Goal: Task Accomplishment & Management: Use online tool/utility

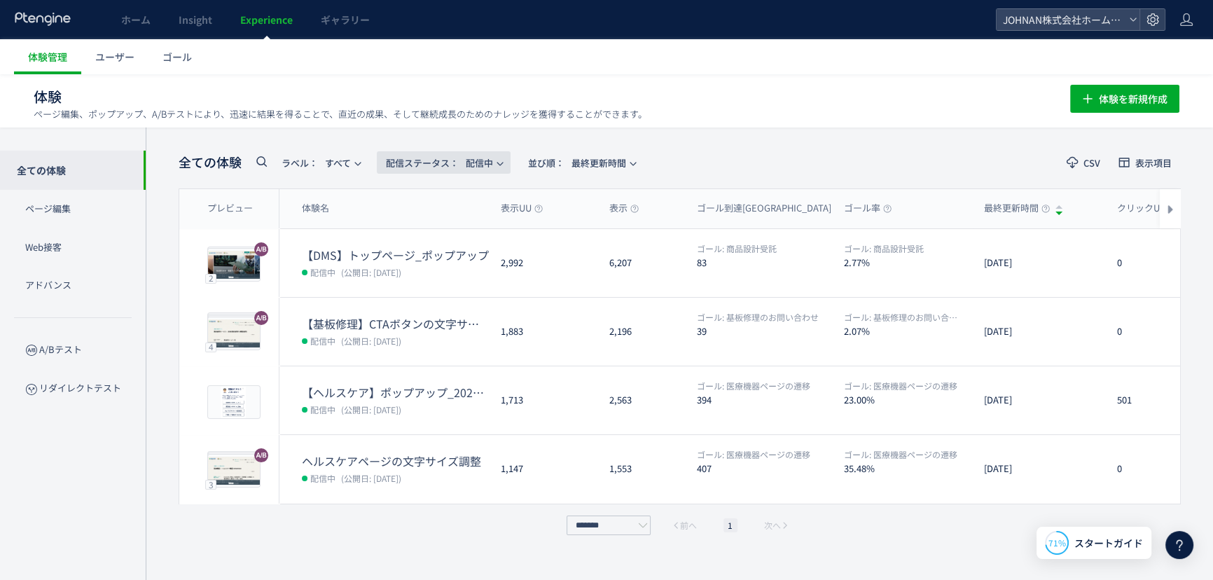
click at [486, 165] on span "配信ステータス​： 配信中" at bounding box center [439, 162] width 107 height 23
click at [455, 301] on li "下書き" at bounding box center [446, 302] width 57 height 25
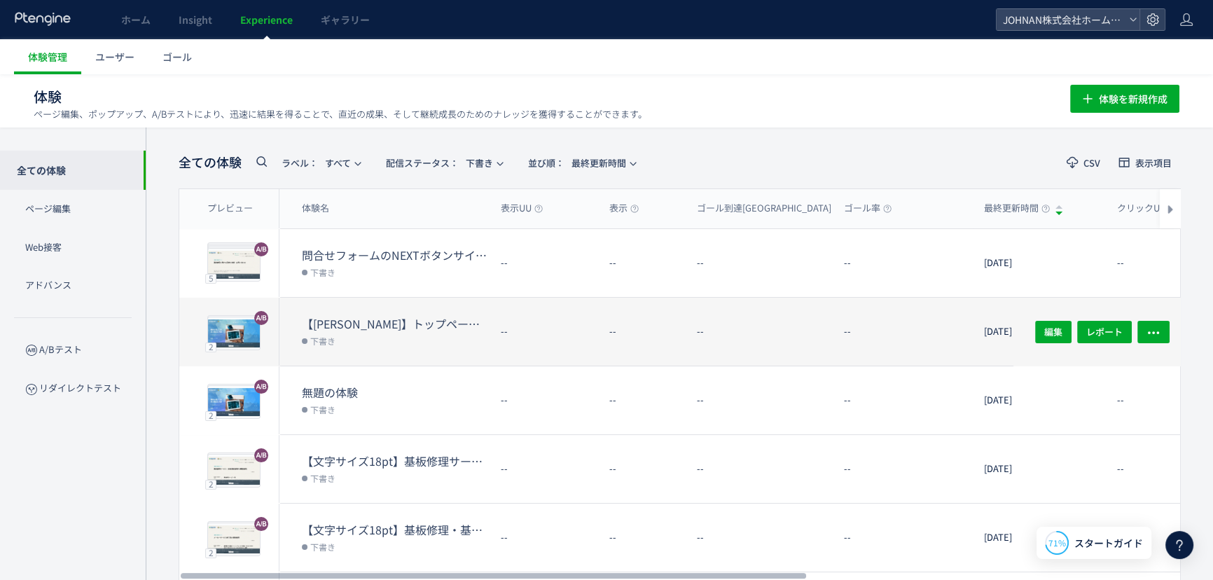
click at [599, 354] on div "--" at bounding box center [642, 332] width 88 height 68
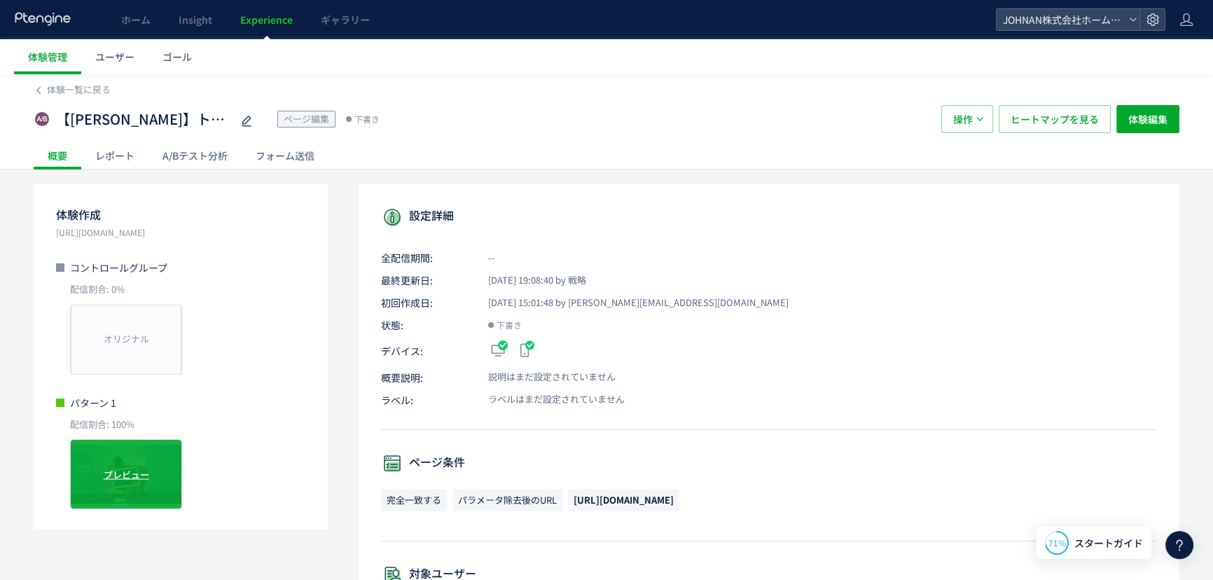
click at [177, 466] on div "プレビュー" at bounding box center [126, 474] width 112 height 70
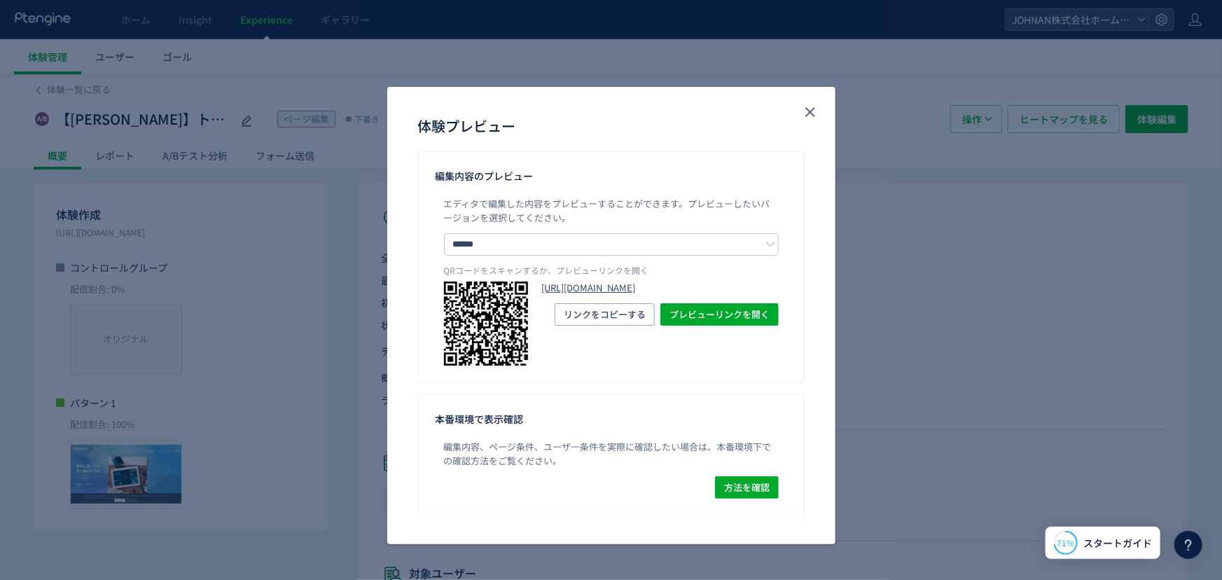
click at [712, 295] on link "[URL][DOMAIN_NAME]" at bounding box center [660, 288] width 237 height 13
click at [804, 111] on icon "close" at bounding box center [810, 112] width 17 height 17
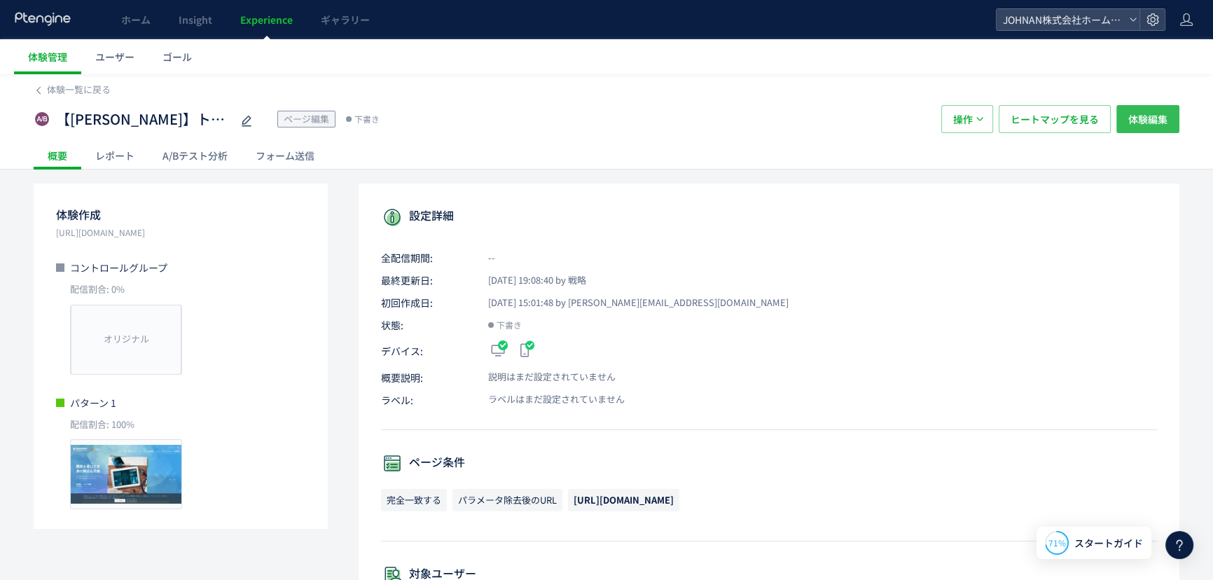
click at [1146, 118] on span "体験編集" at bounding box center [1148, 119] width 39 height 28
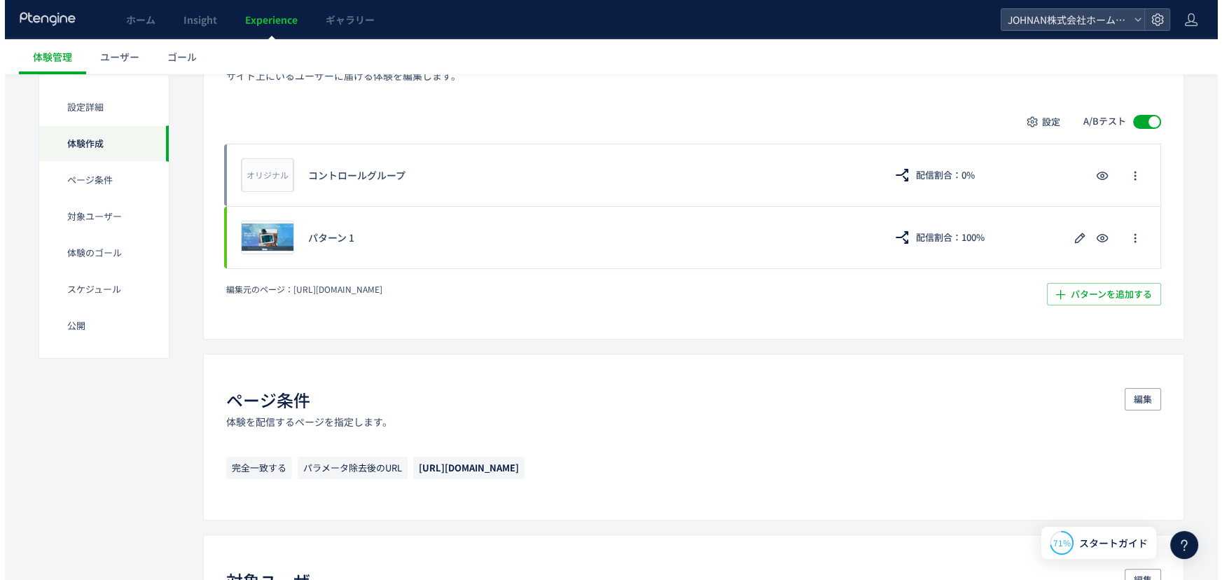
scroll to position [319, 0]
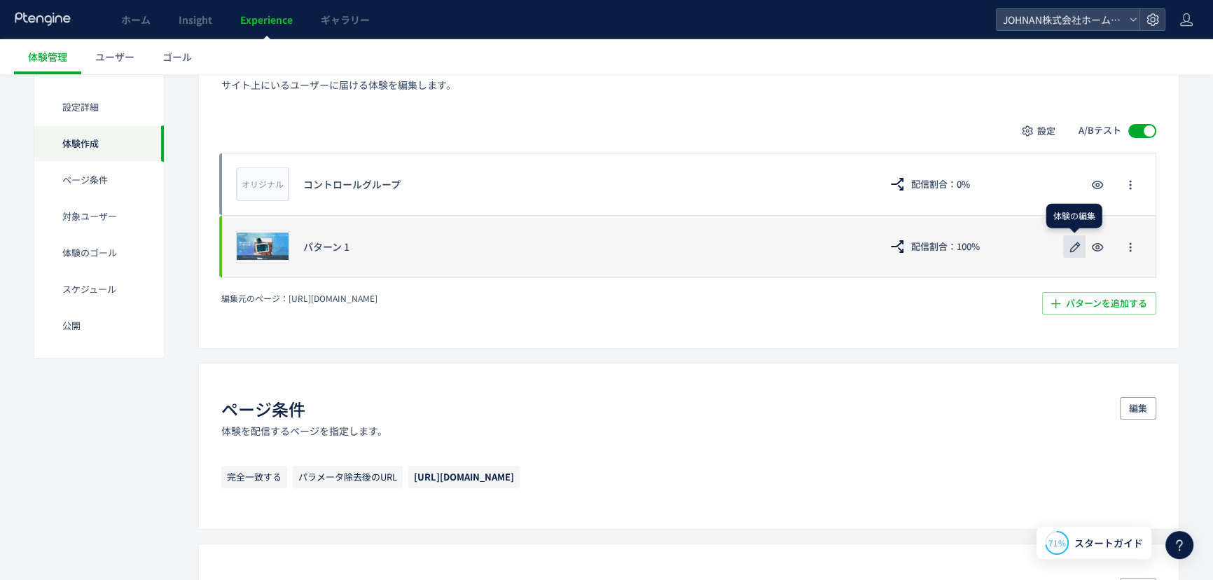
click at [1084, 246] on button "button" at bounding box center [1074, 246] width 22 height 22
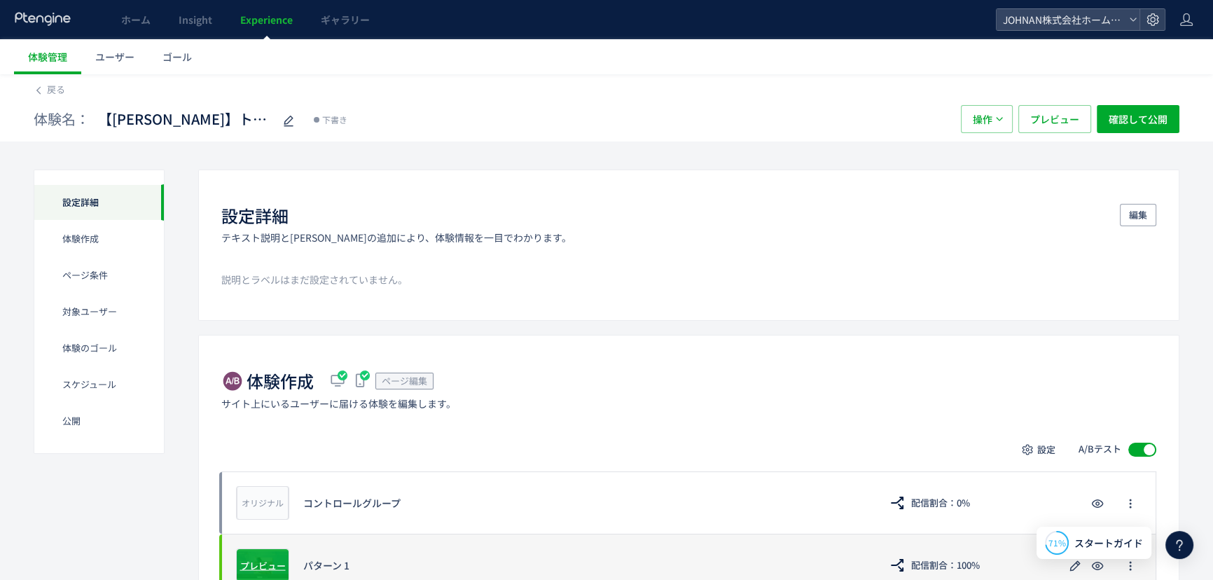
click at [266, 559] on span "プレビュー" at bounding box center [263, 564] width 46 height 13
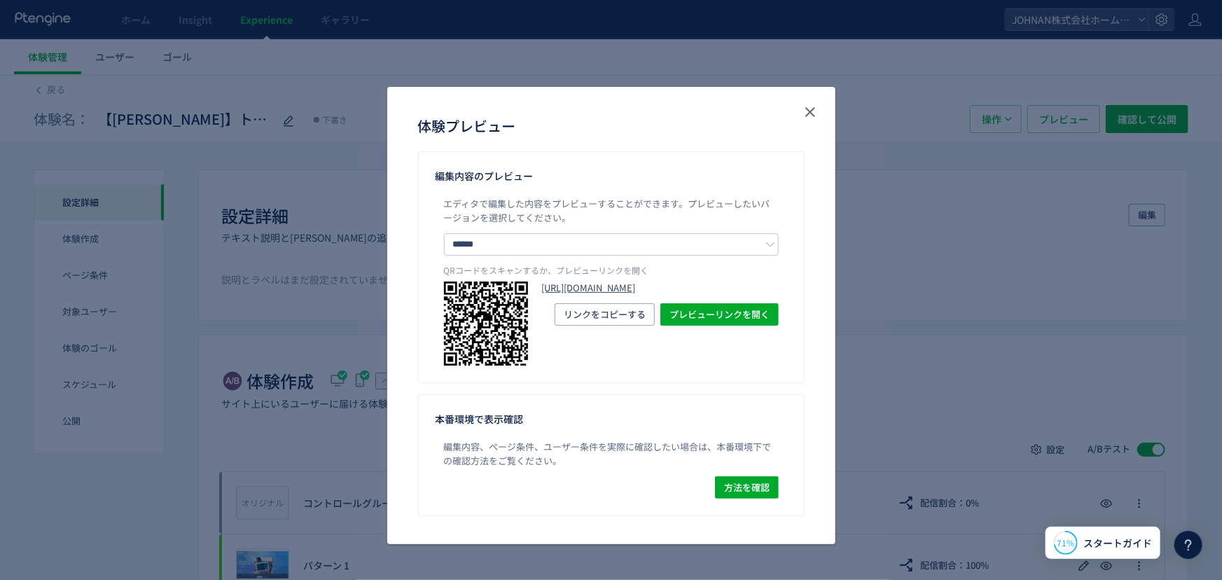
click at [717, 295] on link "[URL][DOMAIN_NAME]" at bounding box center [660, 288] width 237 height 13
click at [806, 114] on use "close" at bounding box center [811, 112] width 10 height 10
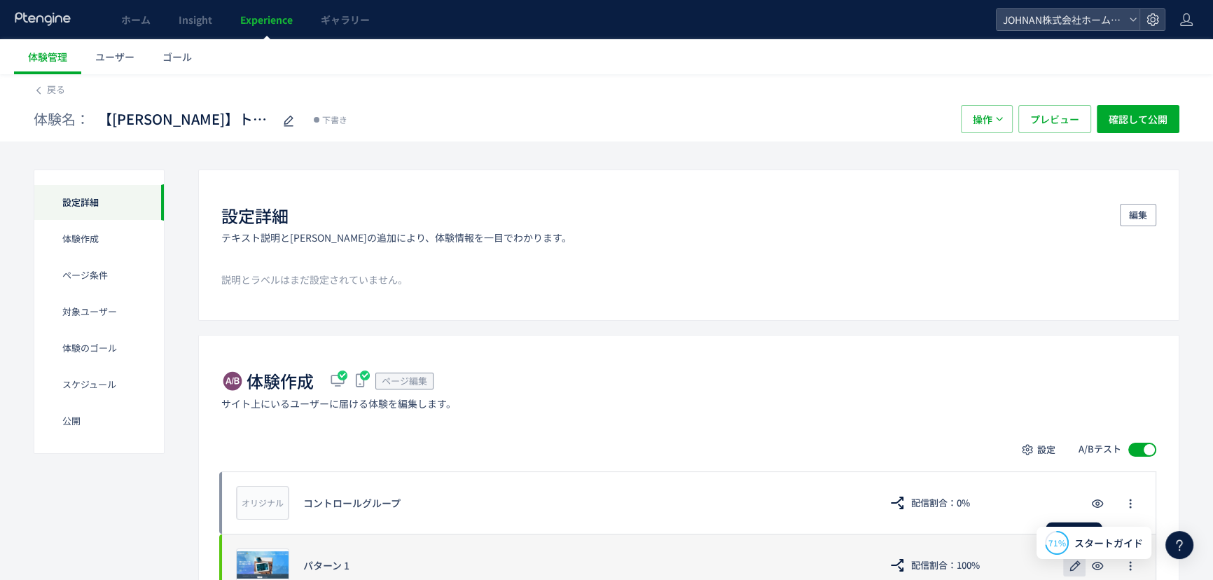
click at [1072, 569] on use "button" at bounding box center [1075, 565] width 11 height 11
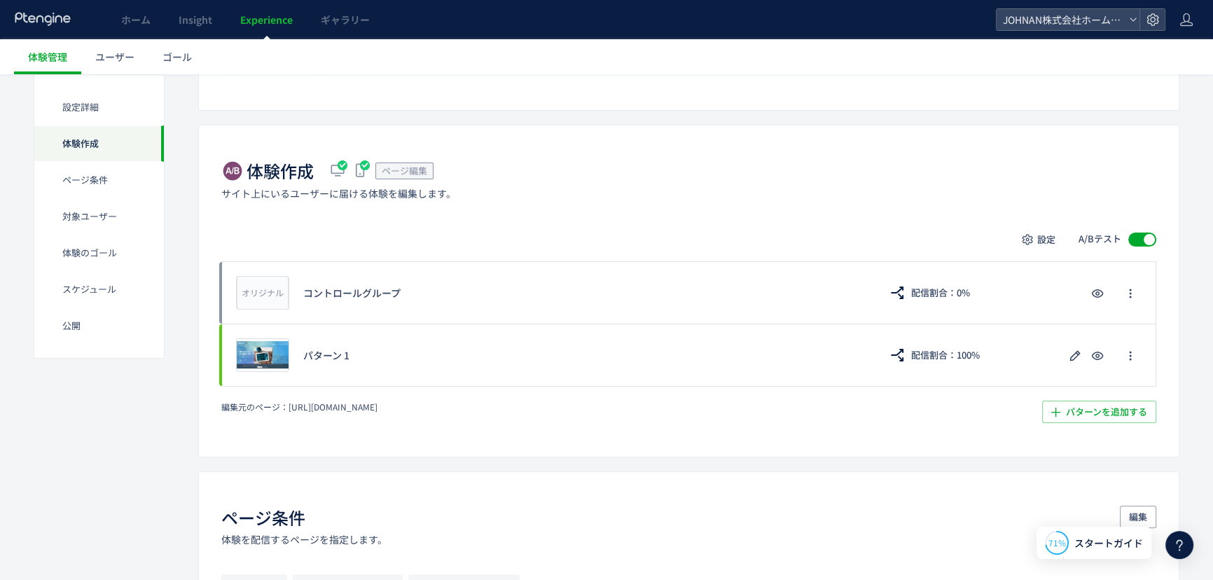
scroll to position [212, 0]
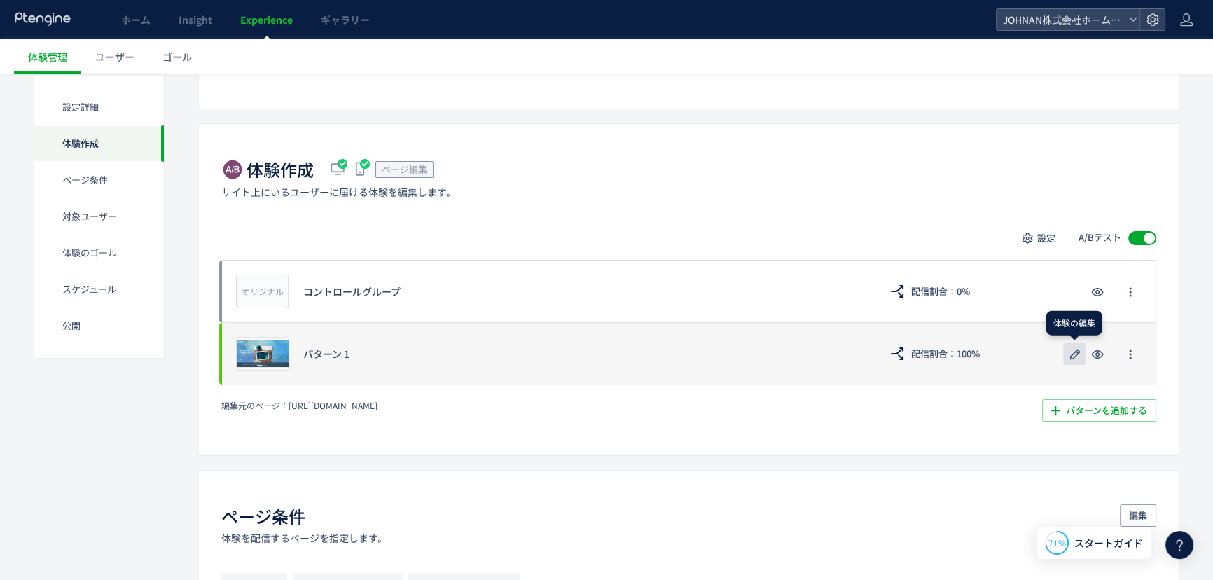
click at [1074, 354] on icon "button" at bounding box center [1075, 354] width 17 height 17
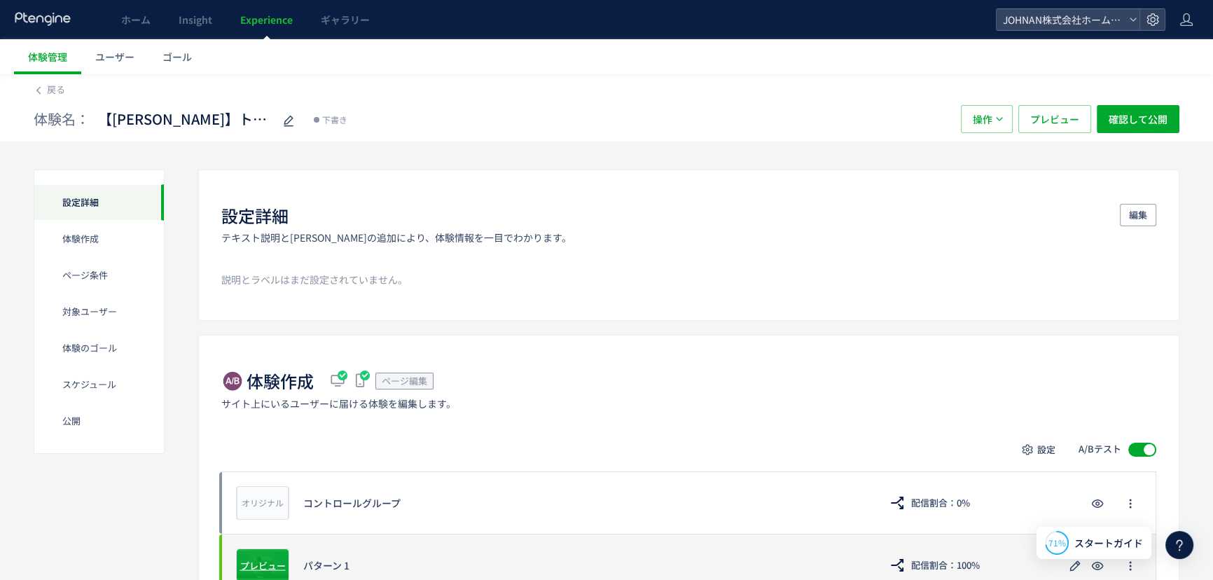
click at [267, 561] on span "プレビュー" at bounding box center [263, 564] width 46 height 13
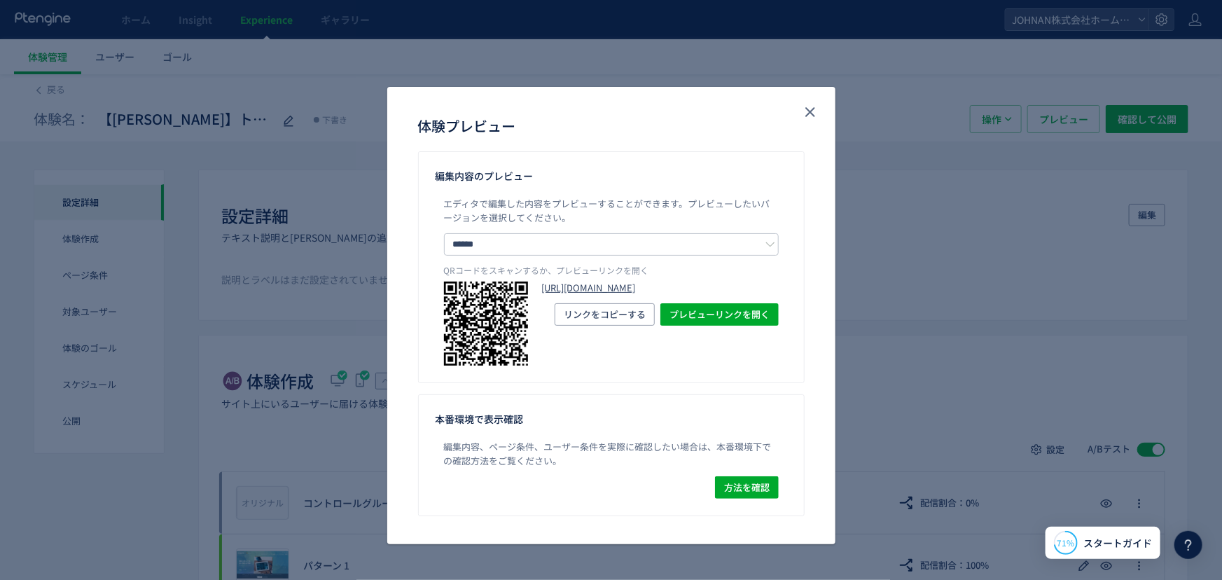
click at [664, 295] on link "[URL][DOMAIN_NAME]" at bounding box center [660, 288] width 237 height 13
click at [810, 109] on icon "close" at bounding box center [810, 112] width 17 height 17
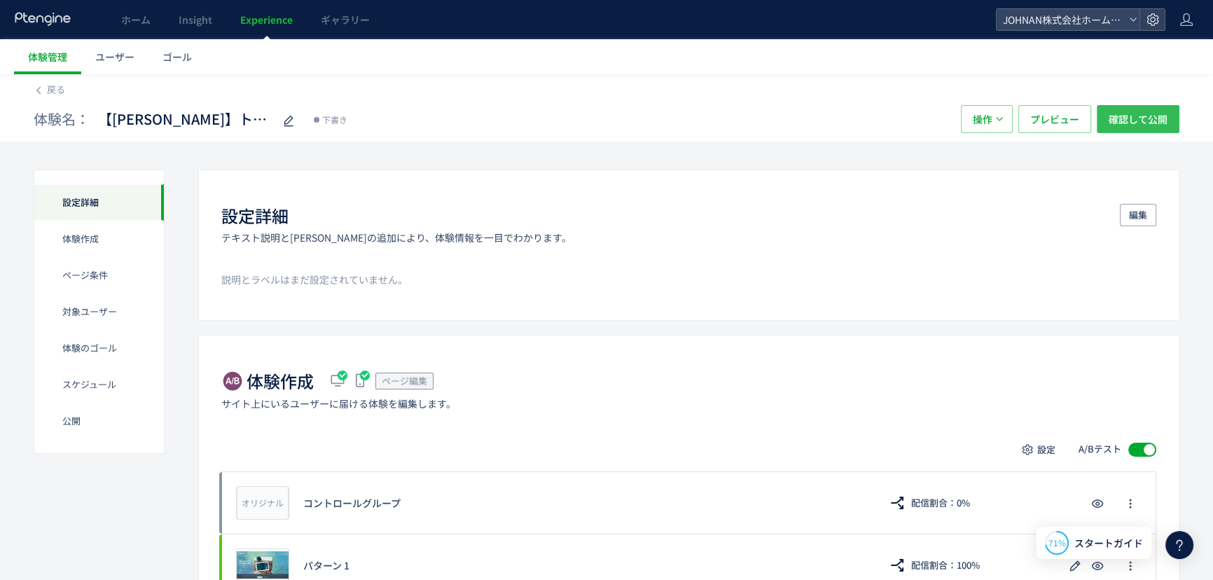
click at [1129, 123] on span "確認して公開" at bounding box center [1138, 119] width 59 height 28
click at [1128, 121] on span "確認して公開" at bounding box center [1138, 119] width 59 height 28
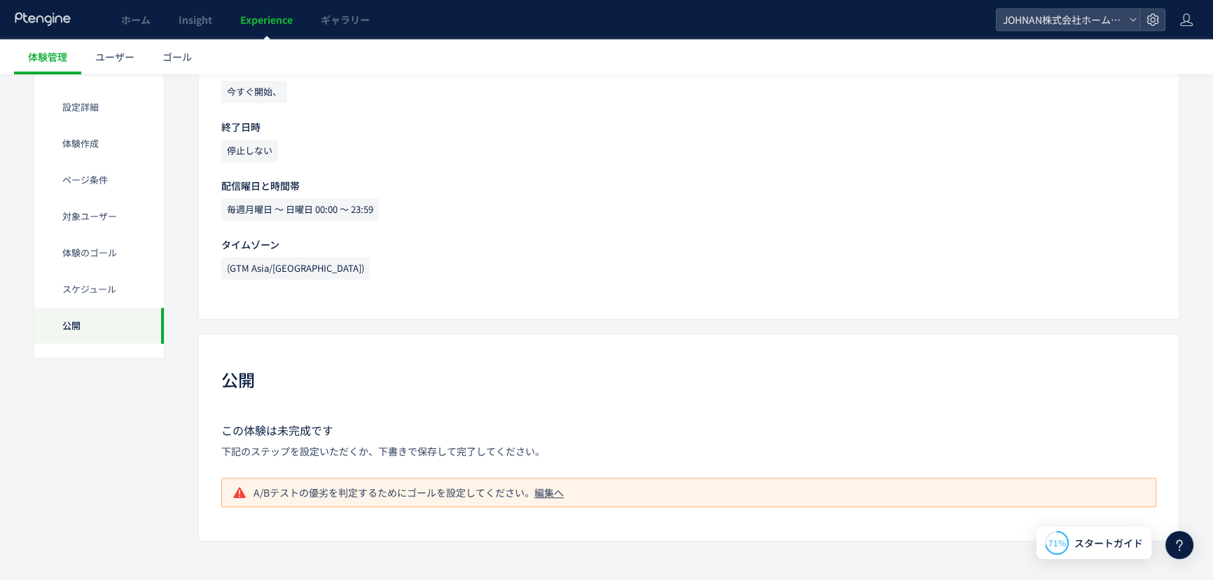
scroll to position [1293, 0]
click at [560, 490] on div "編集へ" at bounding box center [548, 490] width 29 height 14
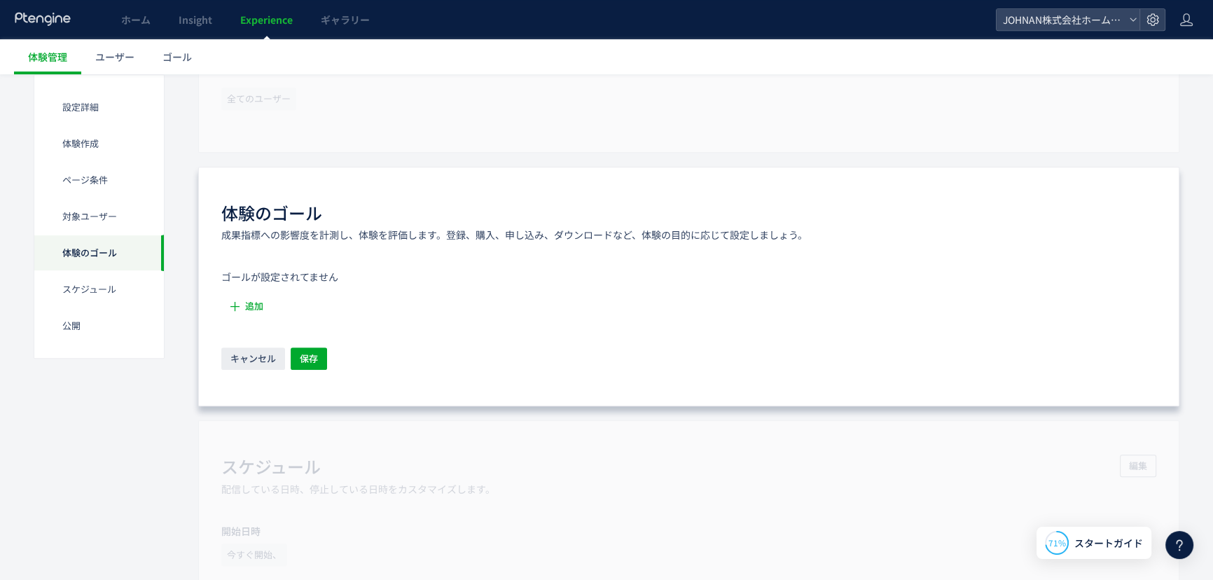
scroll to position [850, 0]
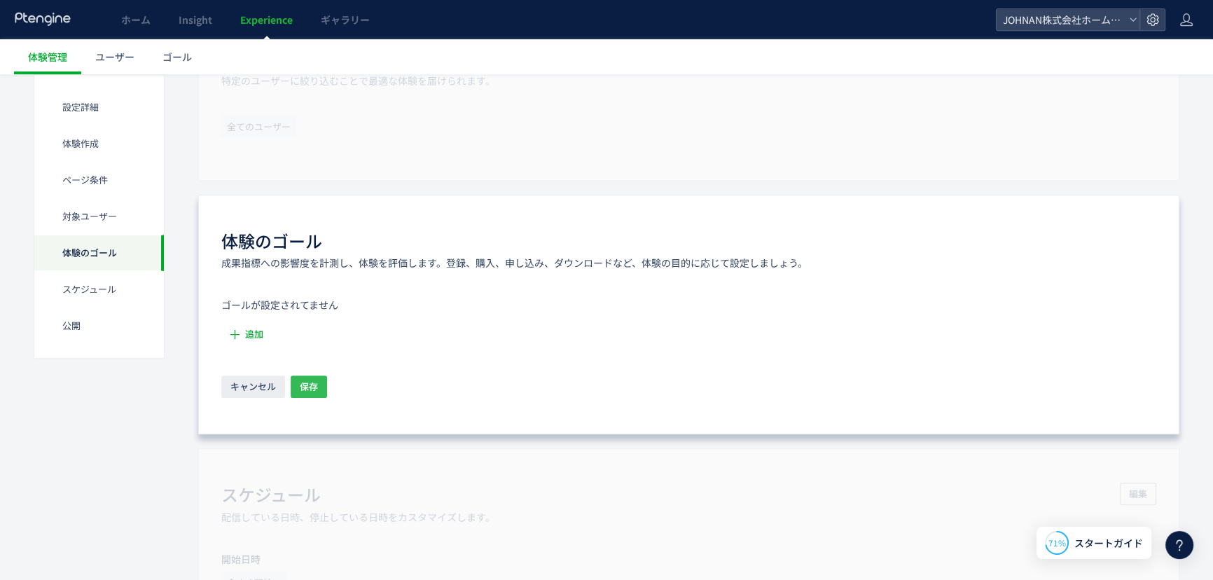
click at [318, 392] on button "保存" at bounding box center [309, 386] width 36 height 22
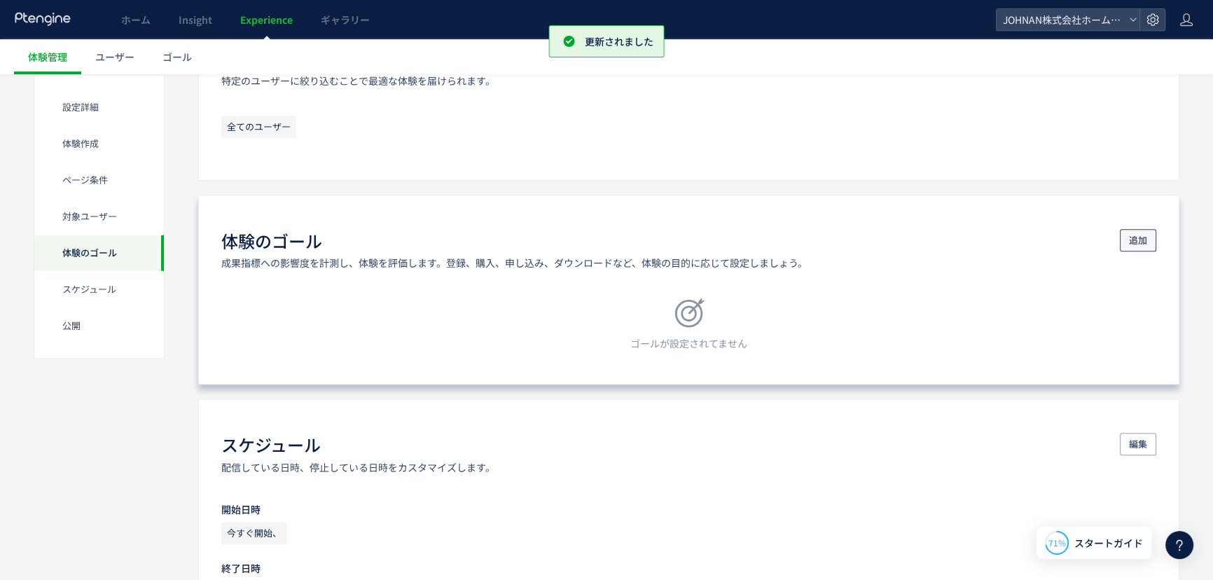
click at [1139, 243] on span "追加" at bounding box center [1138, 240] width 18 height 22
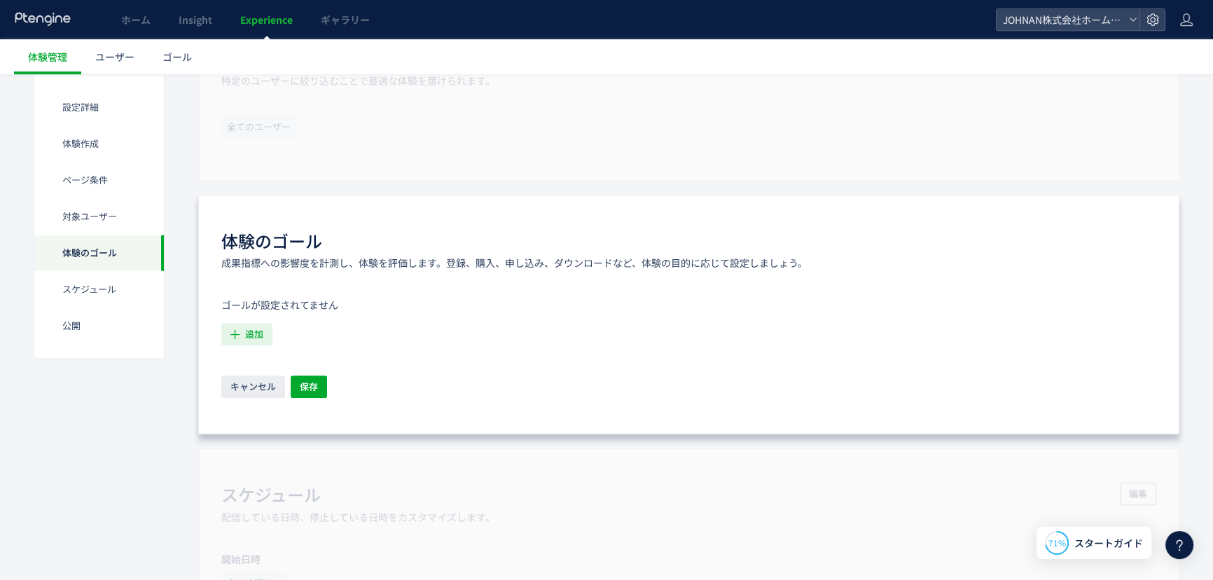
click at [256, 333] on span "追加" at bounding box center [254, 334] width 18 height 22
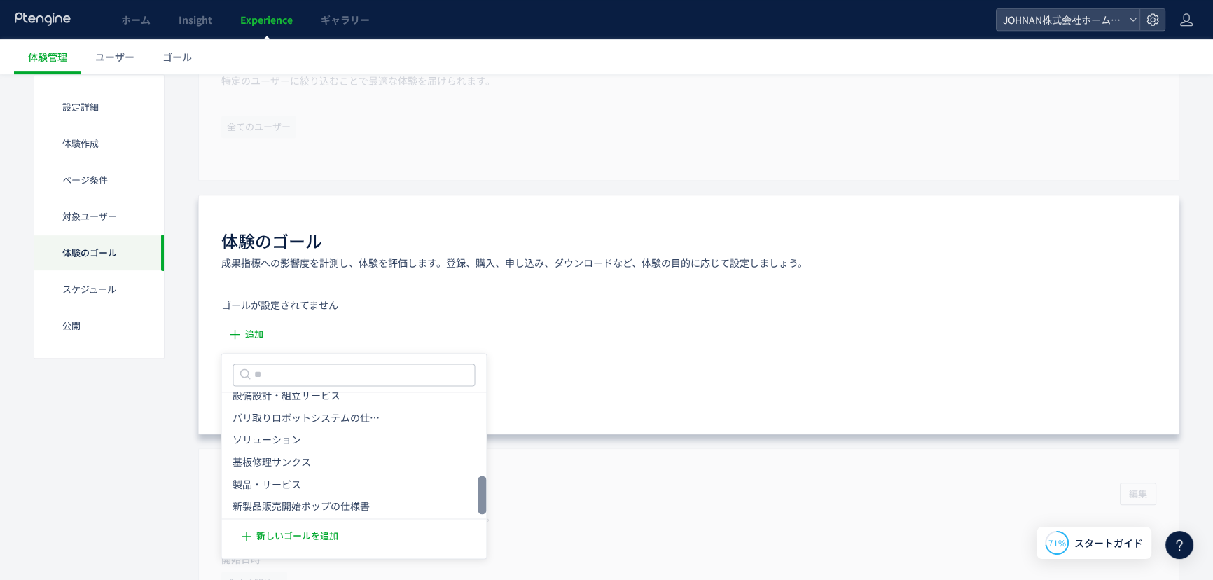
scroll to position [283, 0]
drag, startPoint x: 482, startPoint y: 424, endPoint x: 417, endPoint y: 486, distance: 90.2
click at [478, 515] on div at bounding box center [482, 497] width 8 height 39
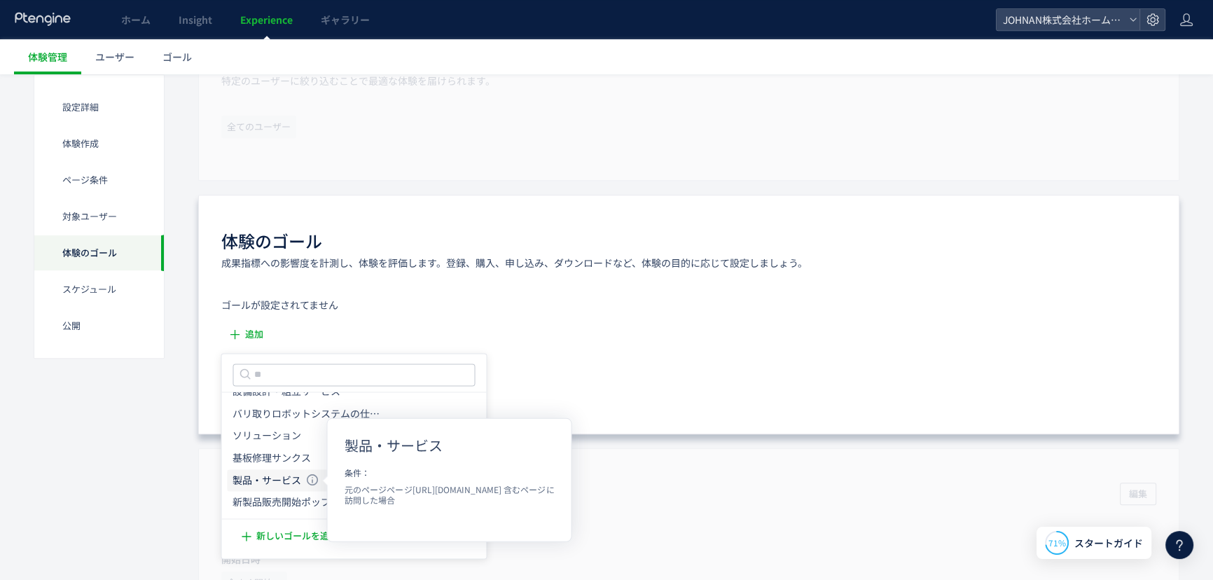
click at [303, 473] on li "製品・サービス 製品・サービス 条件： 元のページページ[URL][DOMAIN_NAME] 含むページに訪問した場合" at bounding box center [354, 480] width 254 height 22
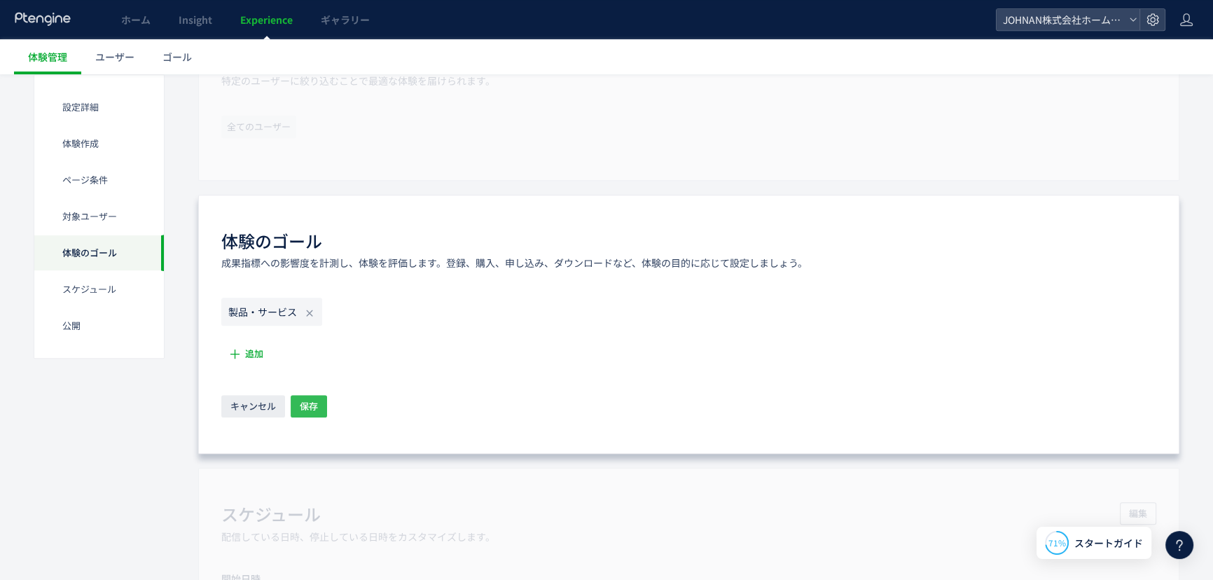
click at [310, 407] on span "保存" at bounding box center [309, 406] width 18 height 22
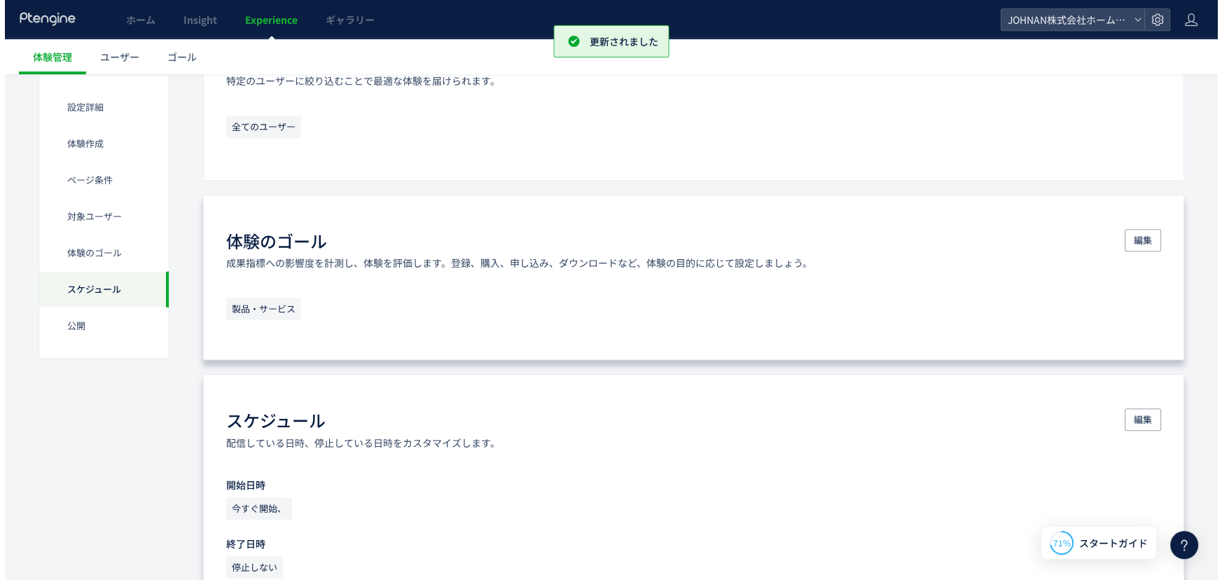
scroll to position [1289, 0]
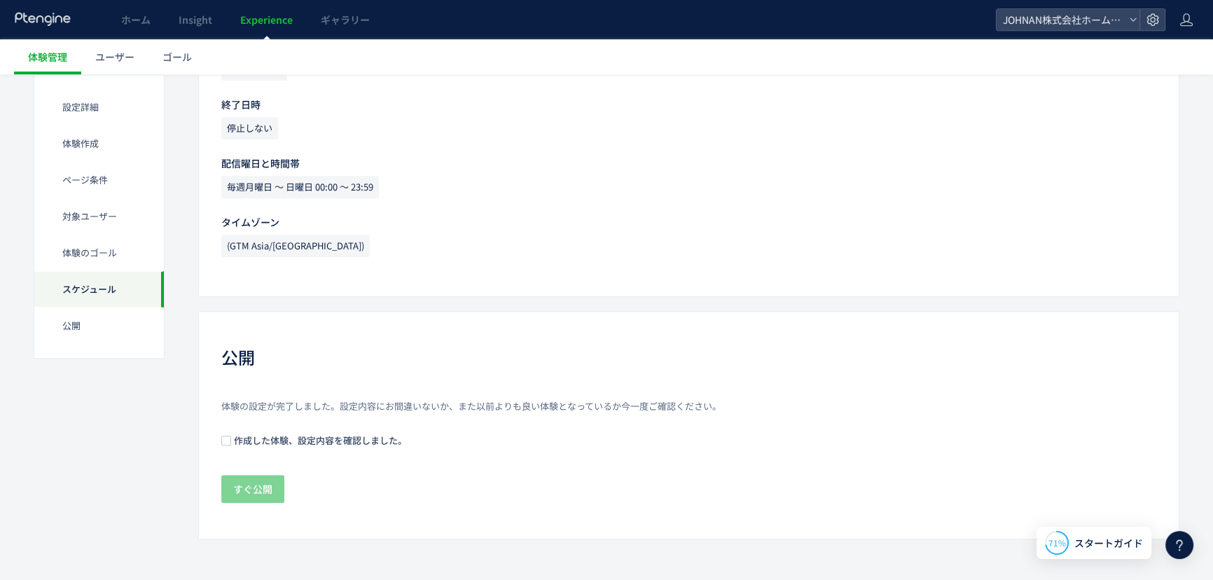
click at [254, 439] on span "作成した体験、設定内容を確認しました。" at bounding box center [319, 440] width 176 height 13
click at [248, 487] on span "すぐ公開" at bounding box center [252, 489] width 39 height 28
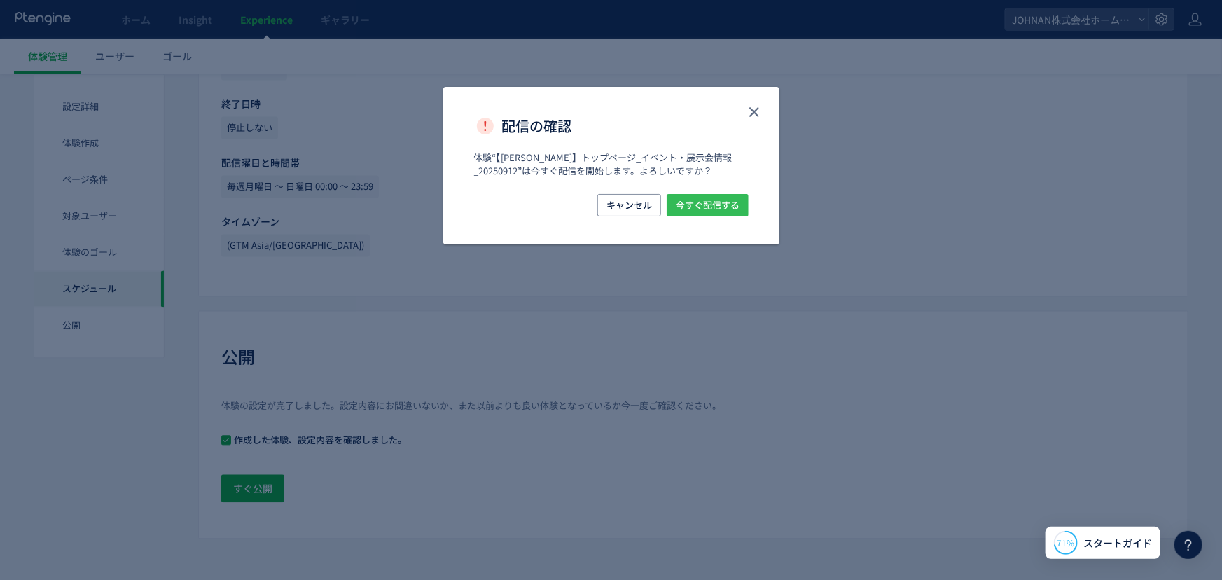
click at [711, 212] on span "今すぐ配信する" at bounding box center [708, 205] width 64 height 22
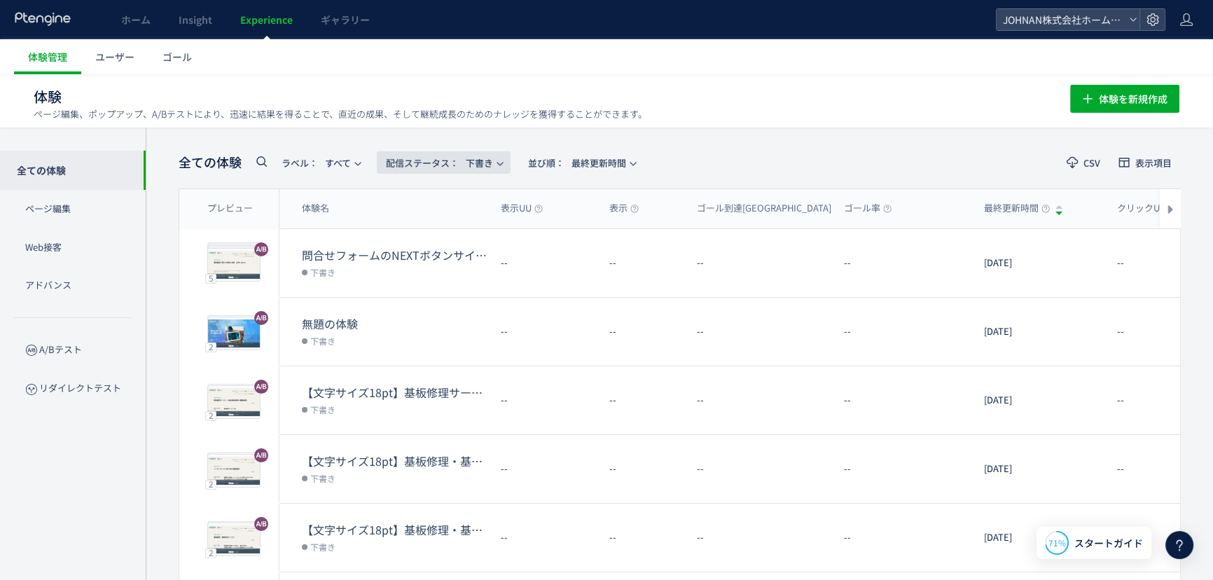
click at [412, 163] on span "配信ステータス​：" at bounding box center [422, 162] width 73 height 13
click at [450, 226] on li "配信中" at bounding box center [446, 226] width 57 height 25
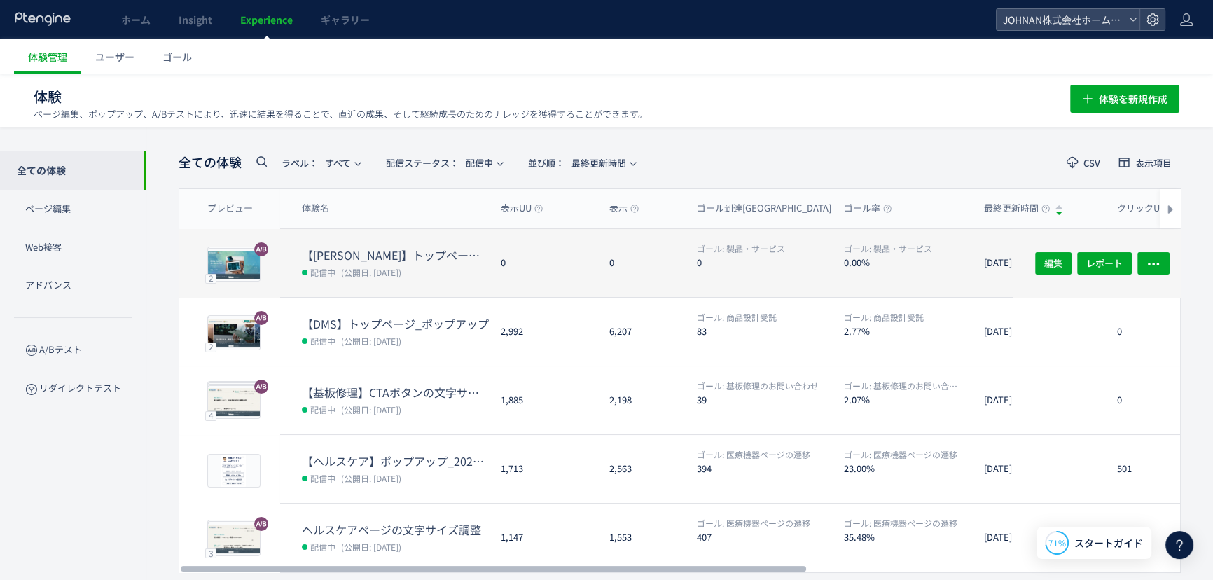
click at [403, 277] on dd "配信中 (公開日: [DATE])" at bounding box center [396, 272] width 188 height 18
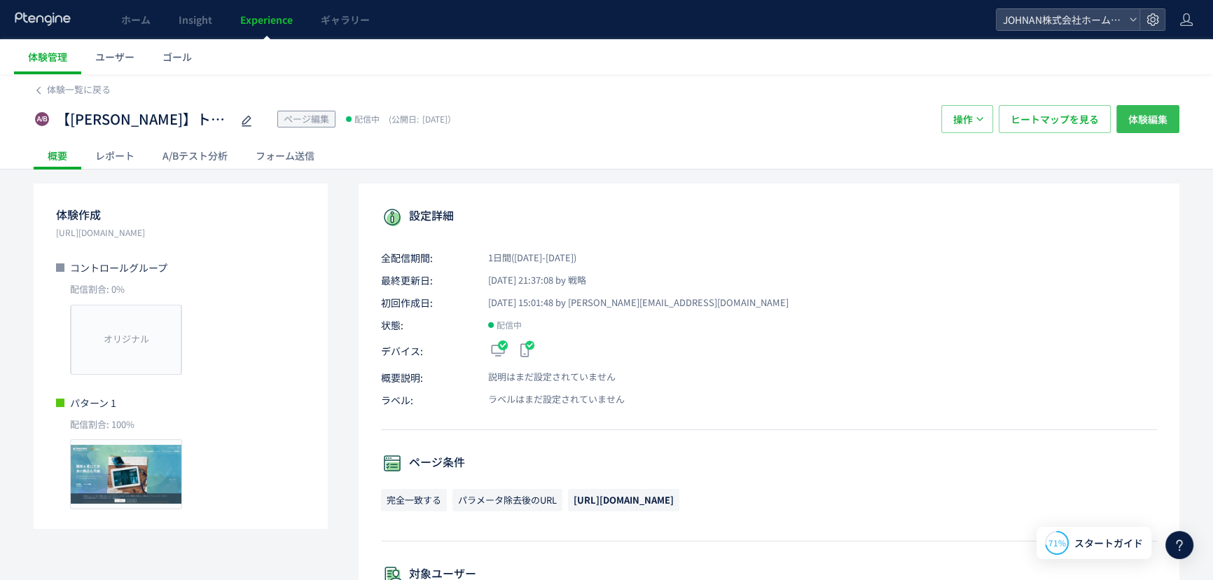
click at [1152, 123] on span "体験編集" at bounding box center [1148, 119] width 39 height 28
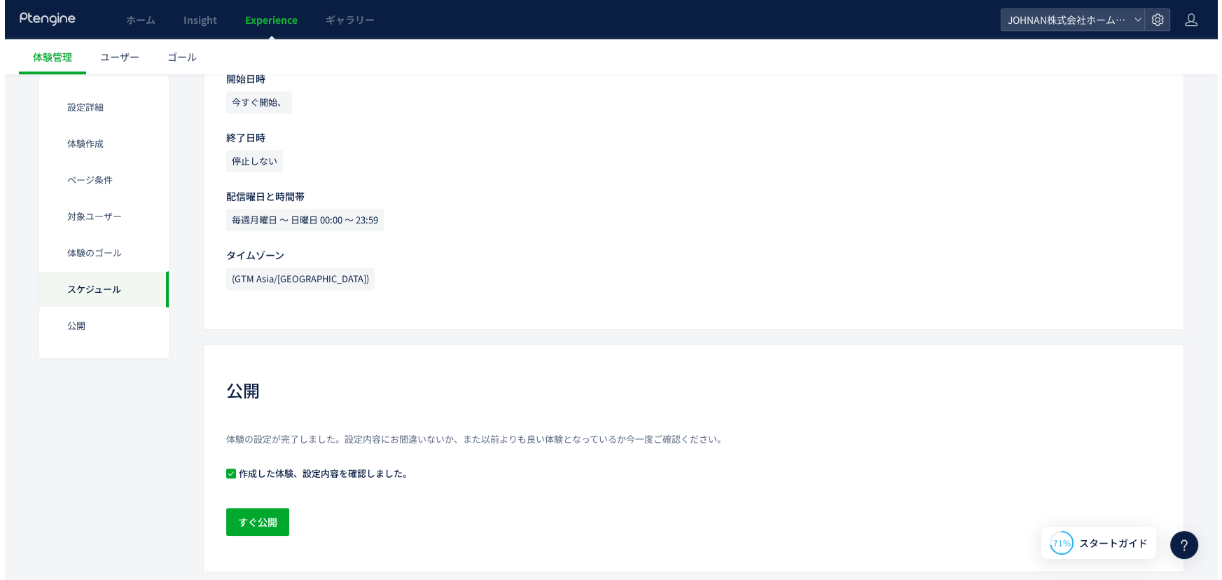
scroll to position [1289, 0]
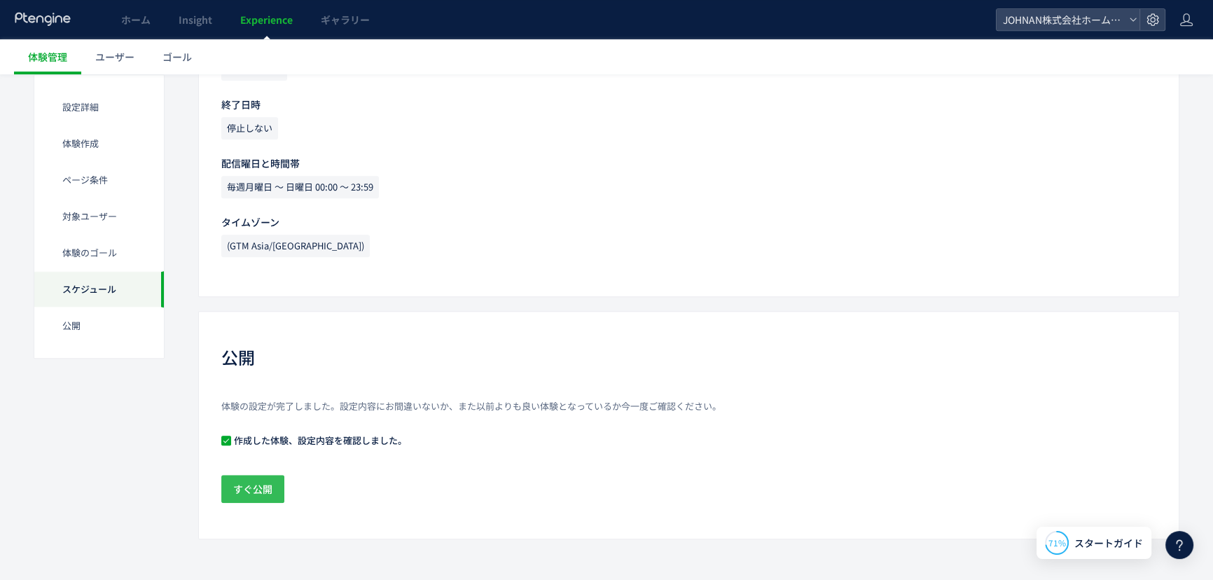
click at [248, 490] on span "すぐ公開" at bounding box center [252, 489] width 39 height 28
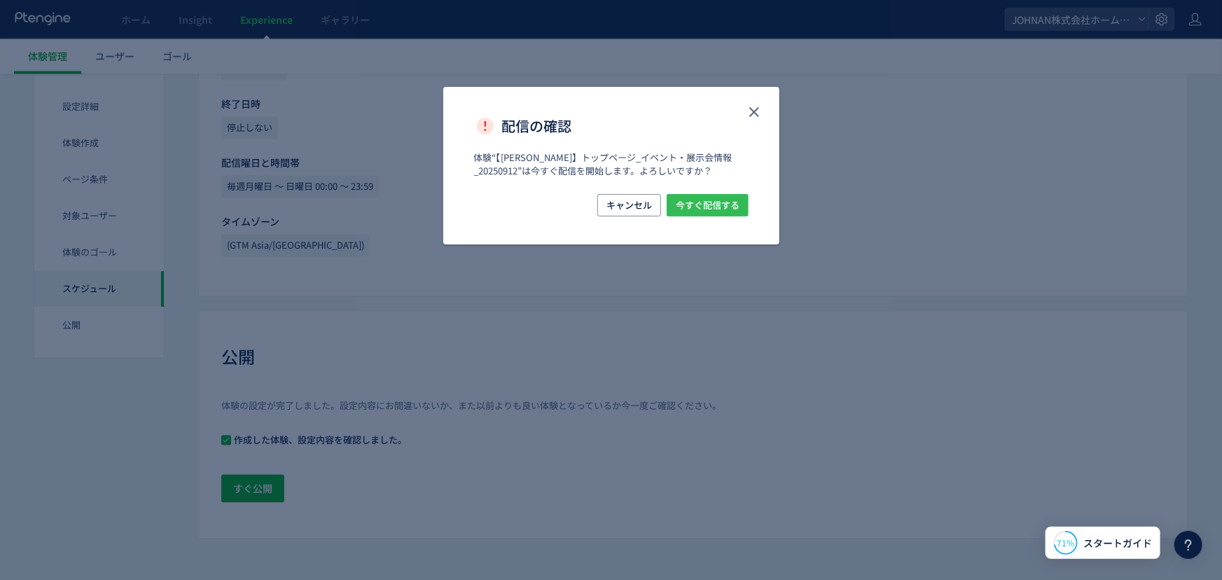
click at [724, 214] on span "今すぐ配信する" at bounding box center [708, 205] width 64 height 22
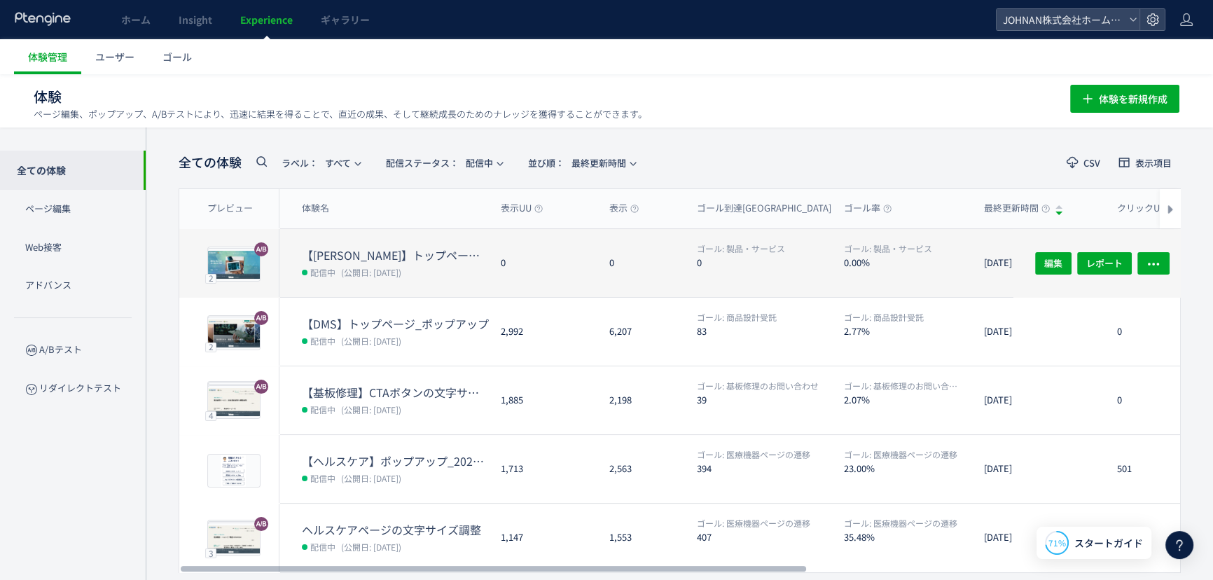
click at [667, 269] on div "0" at bounding box center [642, 263] width 88 height 68
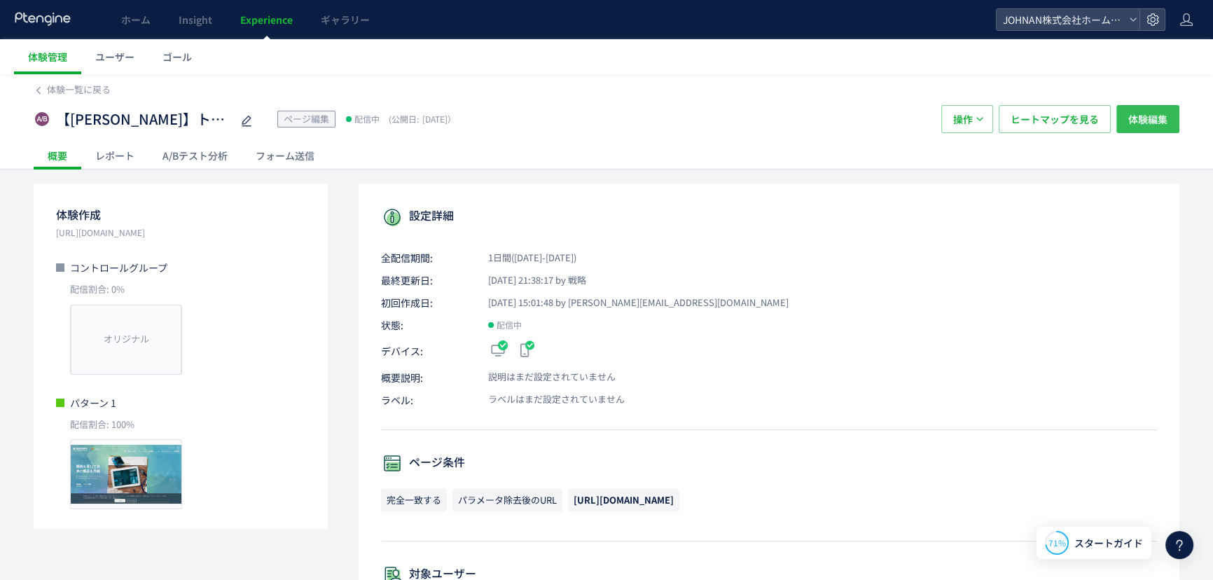
click at [1143, 118] on span "体験編集" at bounding box center [1148, 119] width 39 height 28
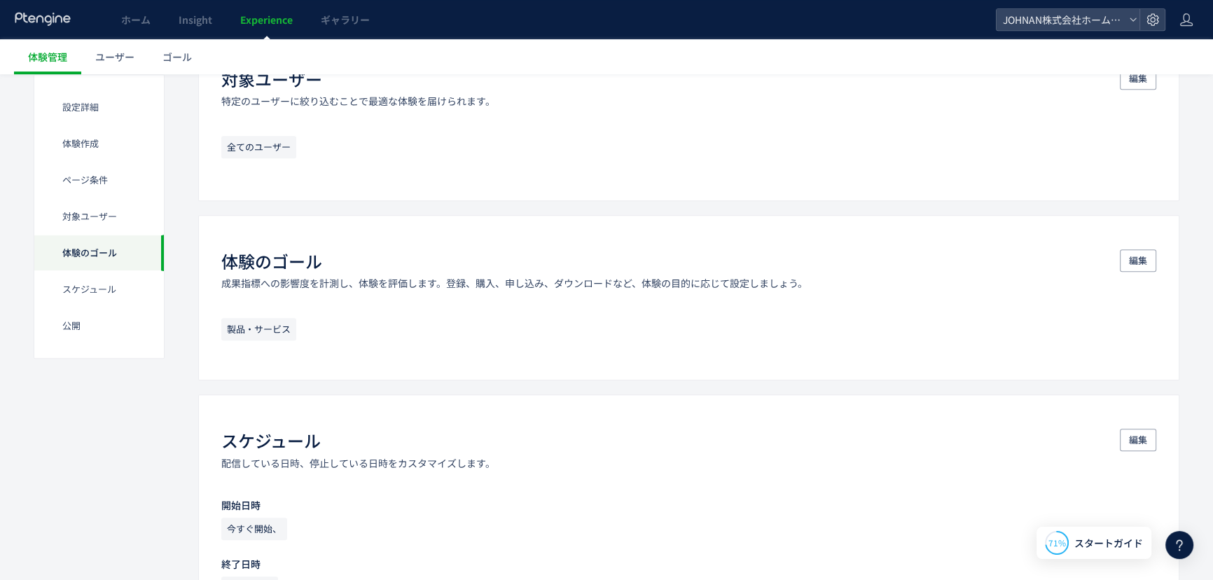
scroll to position [831, 0]
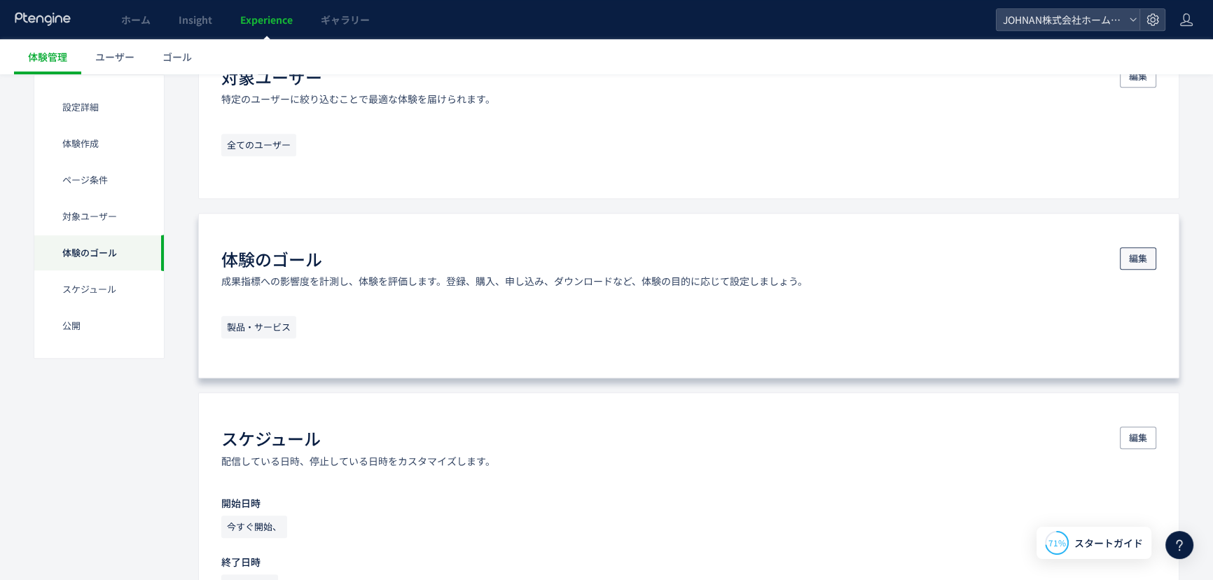
click at [1143, 261] on span "編集" at bounding box center [1138, 258] width 18 height 22
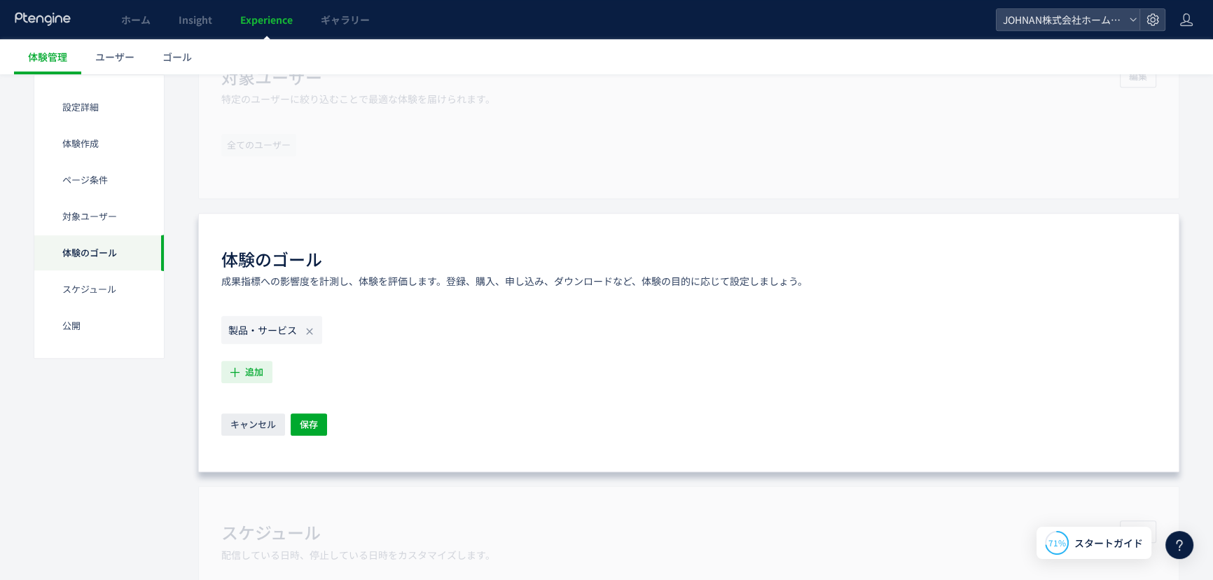
click at [247, 369] on span "追加" at bounding box center [254, 372] width 18 height 22
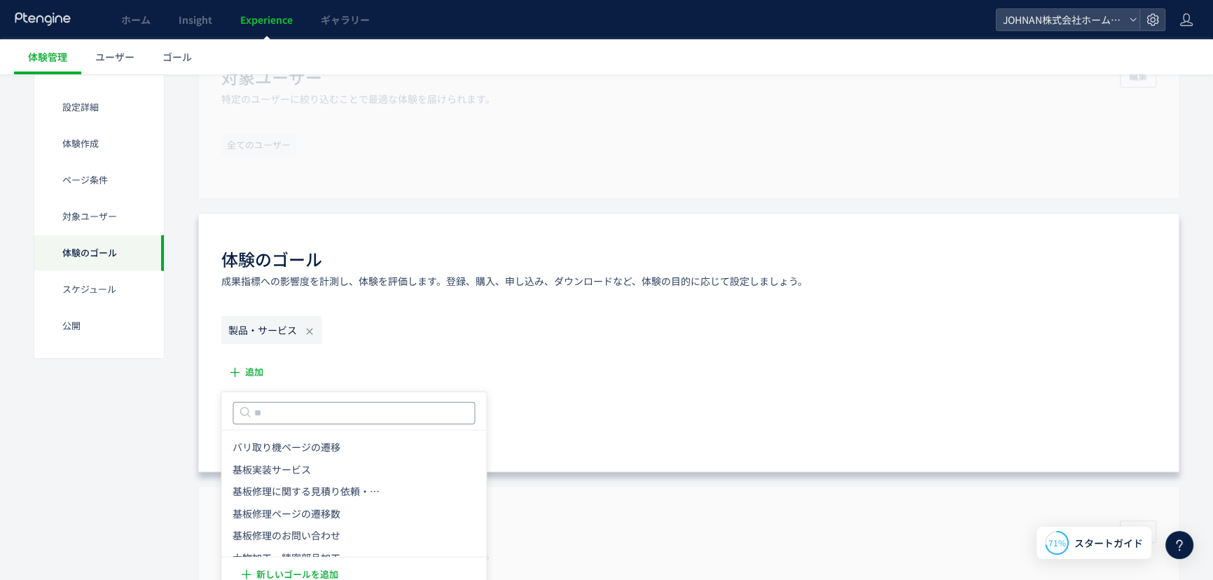
scroll to position [1339, 0]
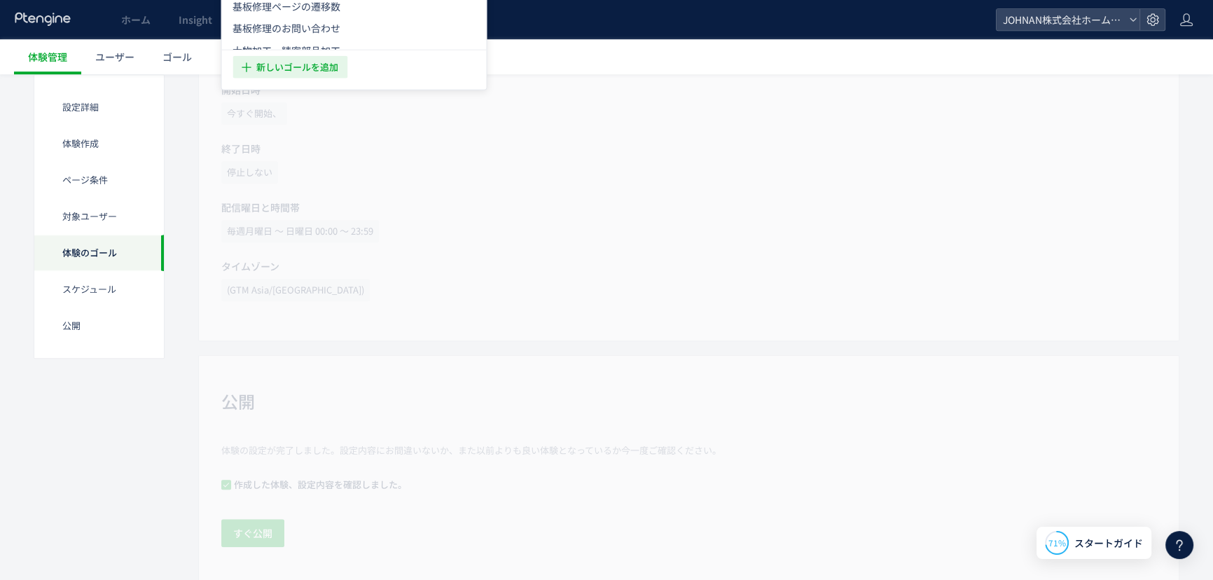
click at [319, 67] on span "新しいゴールを追加" at bounding box center [297, 66] width 82 height 22
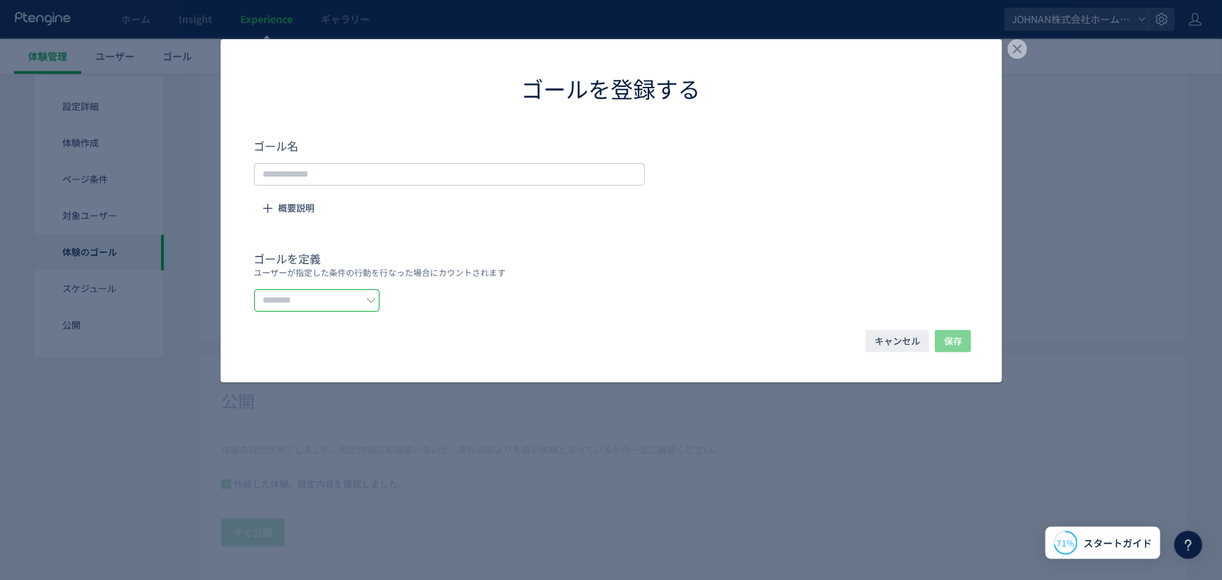
click at [347, 297] on input "dialog" at bounding box center [316, 300] width 125 height 22
click at [320, 335] on span "URLで指定する" at bounding box center [303, 335] width 68 height 14
type input "********"
click at [326, 174] on input "dialog" at bounding box center [449, 174] width 391 height 22
click at [607, 298] on span "URLを1つずつ入力または複数貼り付け" at bounding box center [606, 301] width 158 height 21
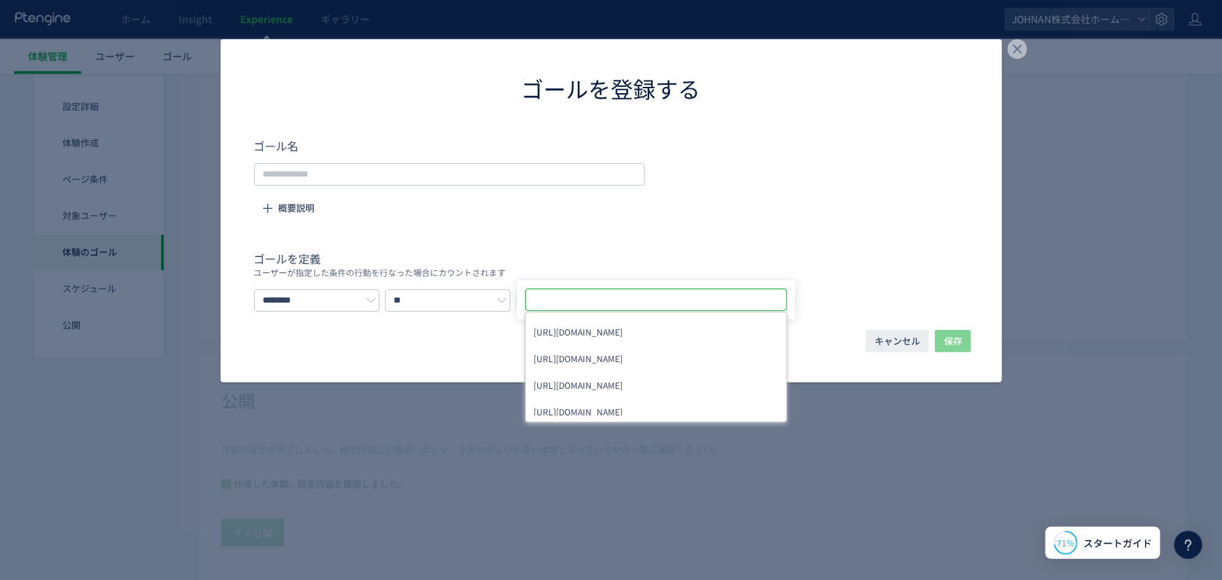
click at [717, 217] on form "ゴール名 概要説明 ゴールを定義 ユーザーが指定した条件の行動を行なった場合にカウントされます ******** ** URLを1つずつ入力または複数貼り付け…" at bounding box center [611, 224] width 715 height 174
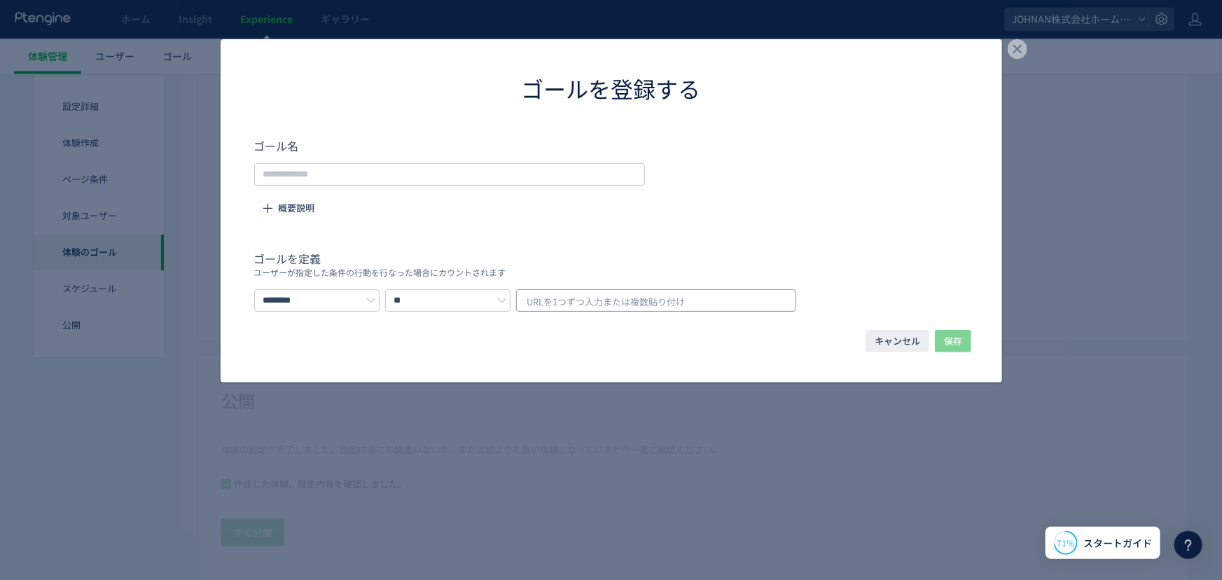
click at [614, 298] on span "URLを1つずつ入力または複数貼り付け" at bounding box center [606, 301] width 158 height 21
type input "**********"
click at [759, 230] on form "**********" at bounding box center [611, 224] width 715 height 174
click at [380, 298] on input "********" at bounding box center [316, 300] width 125 height 22
click at [322, 362] on span "イベントを選択する" at bounding box center [313, 359] width 88 height 14
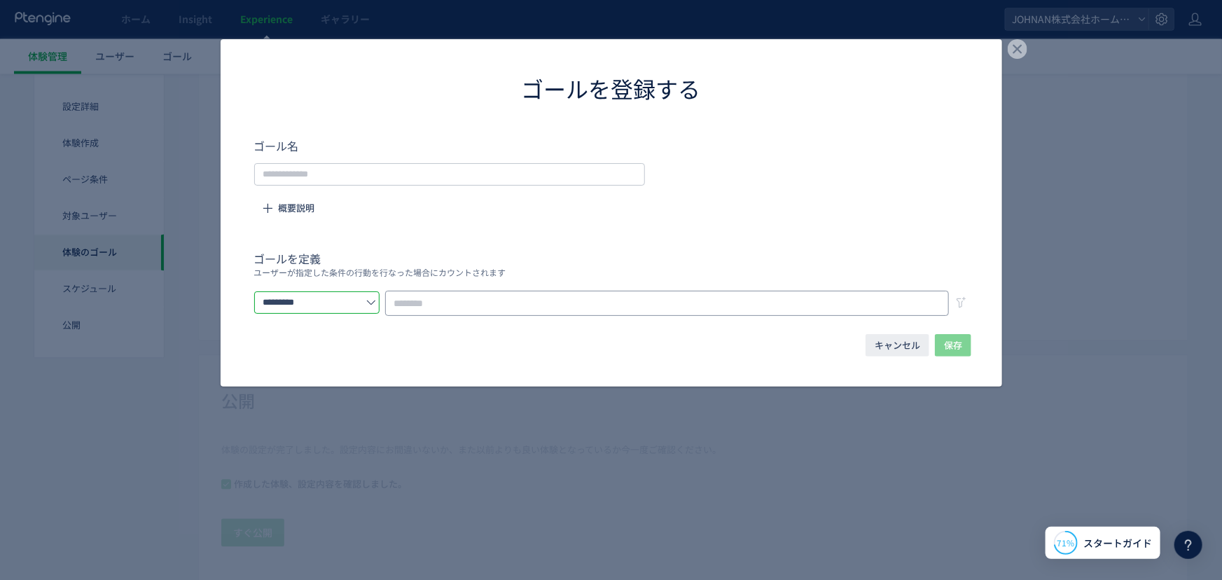
click at [425, 308] on input "dialog" at bounding box center [667, 303] width 564 height 25
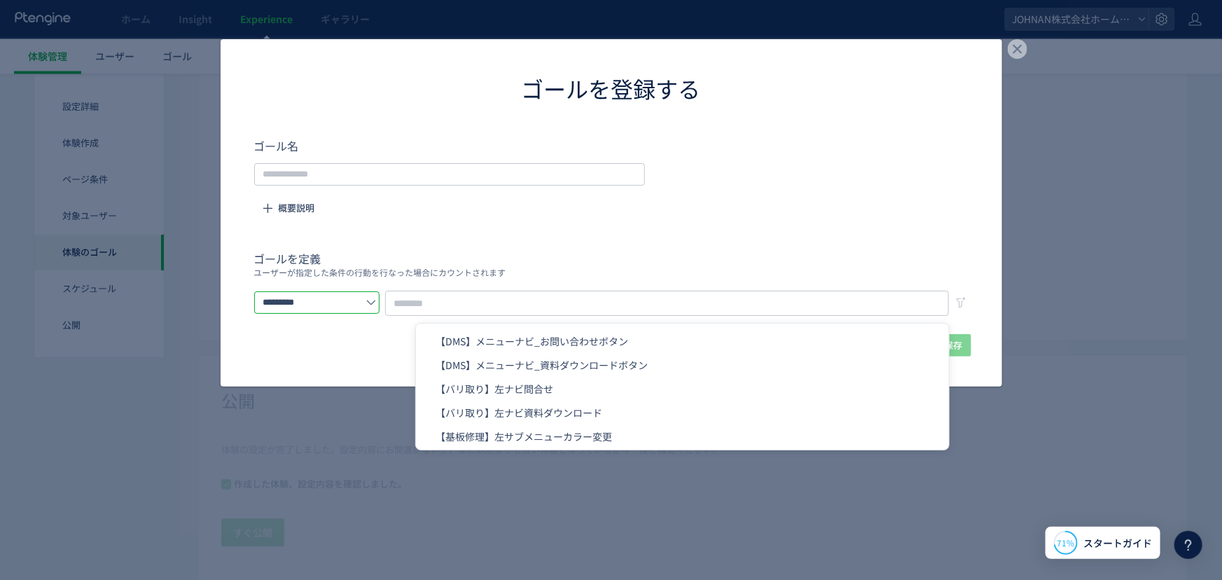
click at [380, 305] on input "*********" at bounding box center [316, 302] width 125 height 22
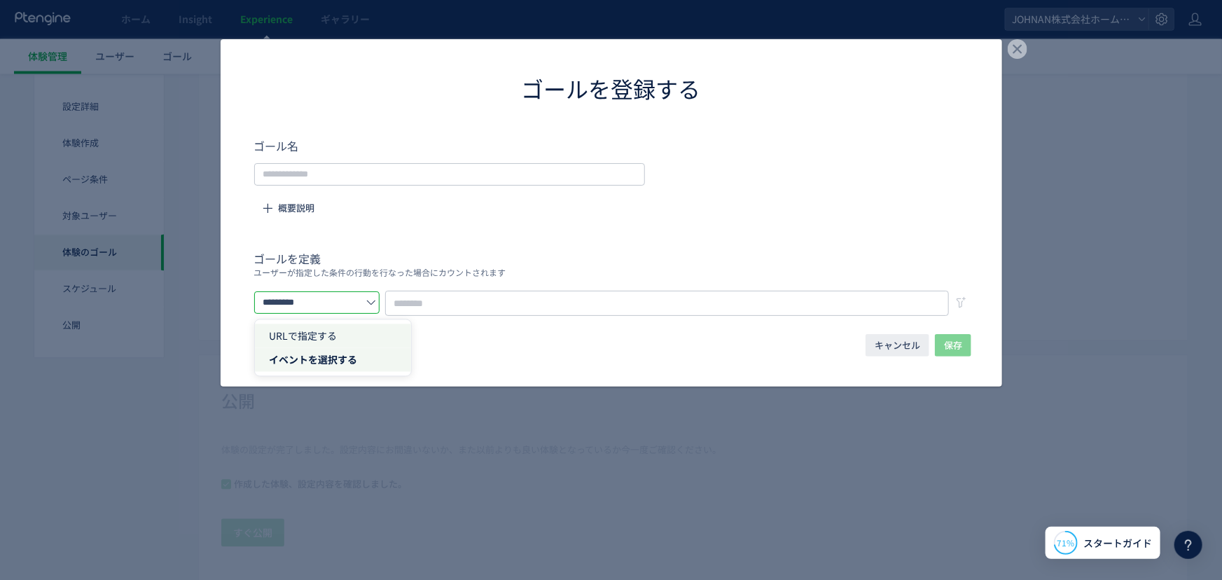
click at [319, 342] on span "URLで指定する" at bounding box center [303, 336] width 68 height 14
type input "********"
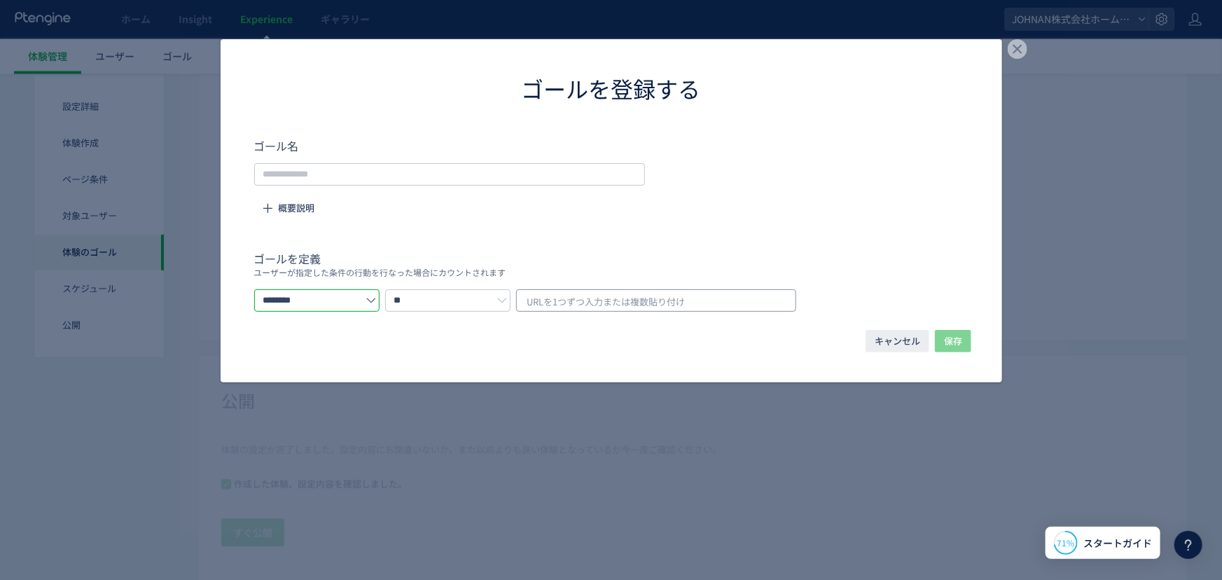
click at [657, 298] on span "URLを1つずつ入力または複数貼り付け" at bounding box center [606, 301] width 158 height 21
type input "**********"
click at [877, 289] on div "**********" at bounding box center [611, 300] width 715 height 22
click at [649, 296] on span "URLを1つずつ入力または複数貼り付け" at bounding box center [606, 301] width 158 height 21
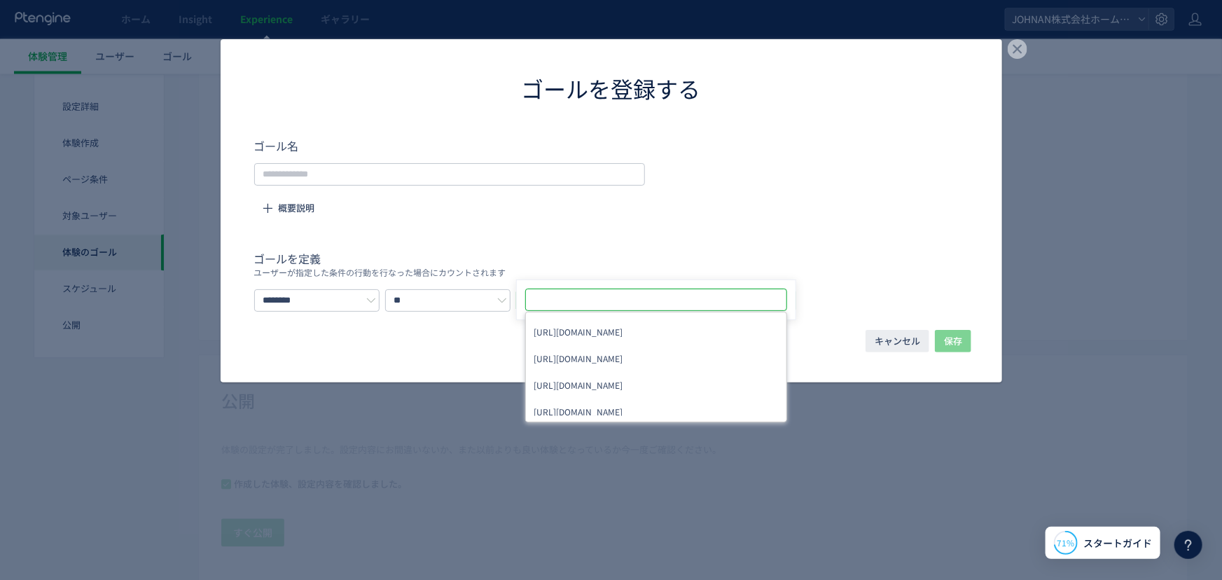
click at [649, 296] on input "dialog" at bounding box center [657, 299] width 251 height 17
type input "*"
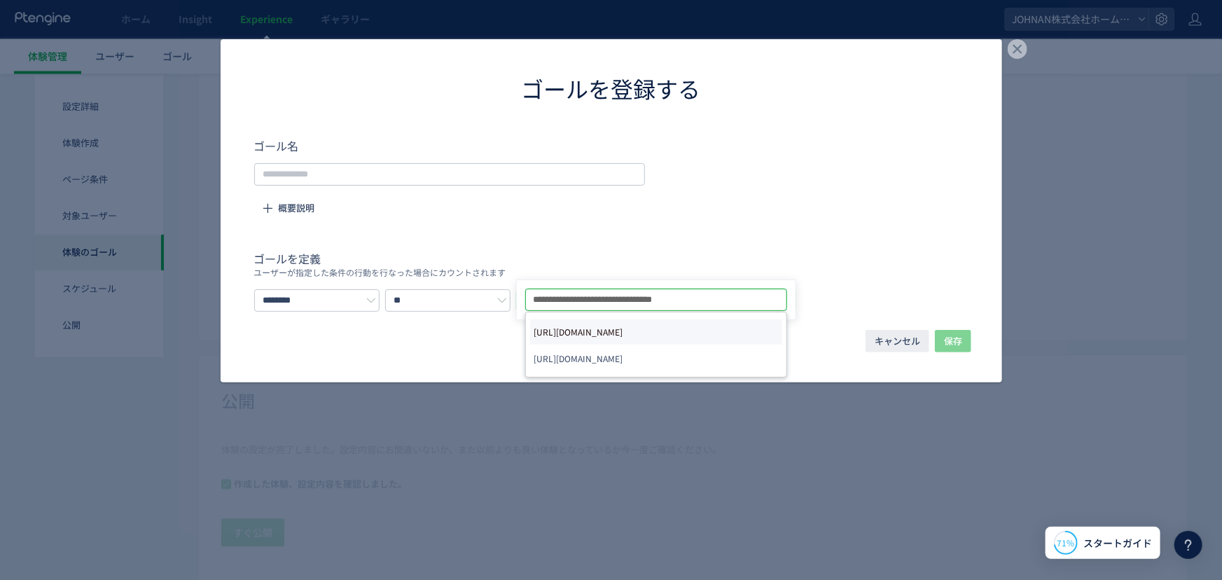
type input "**********"
click at [623, 326] on span "[URL][DOMAIN_NAME]" at bounding box center [578, 332] width 89 height 20
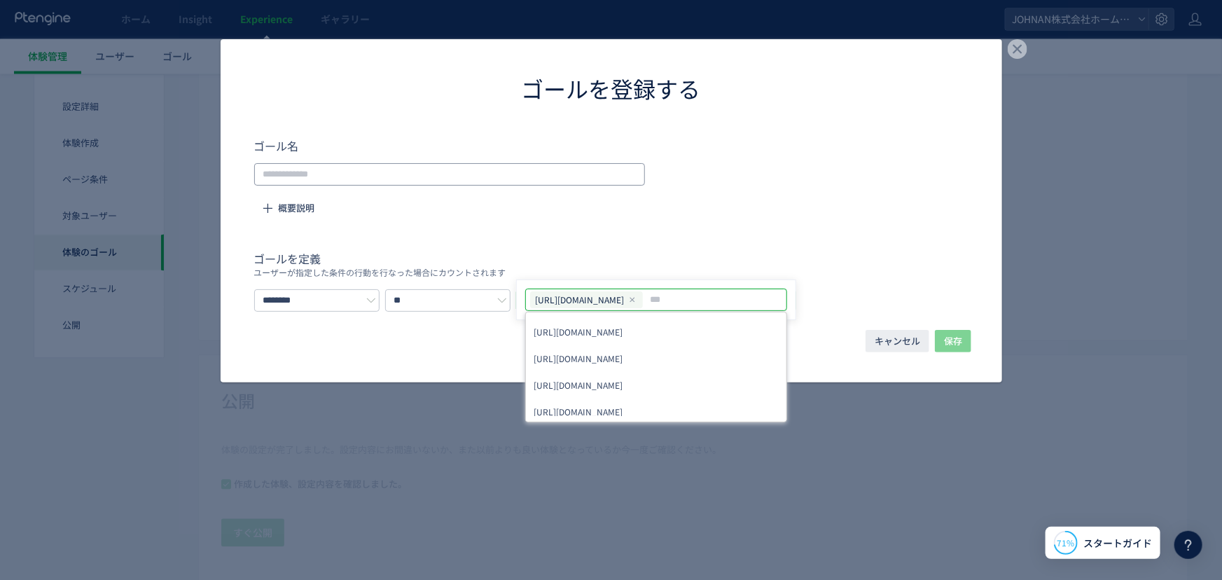
click at [373, 179] on input "dialog" at bounding box center [449, 174] width 391 height 22
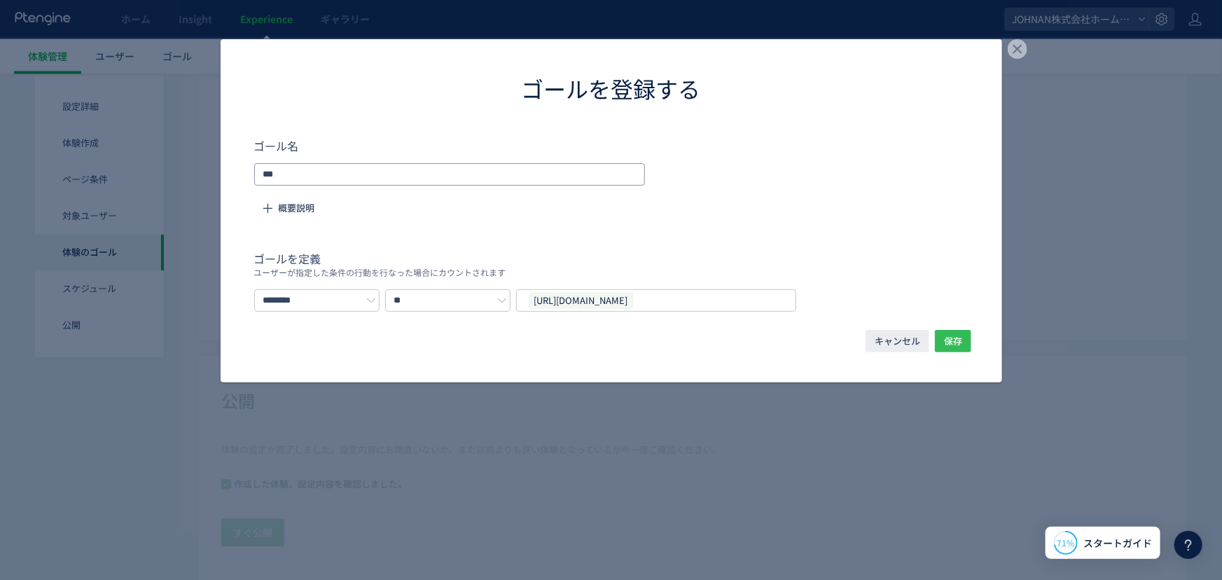
type input "***"
click at [956, 338] on span "保存" at bounding box center [953, 341] width 18 height 22
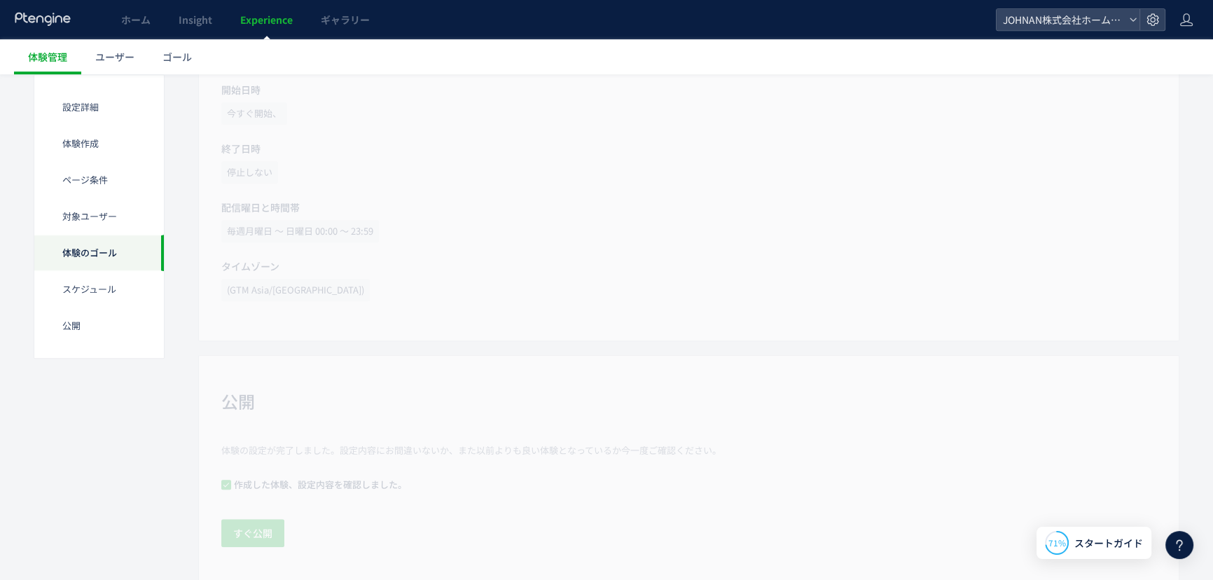
scroll to position [831, 0]
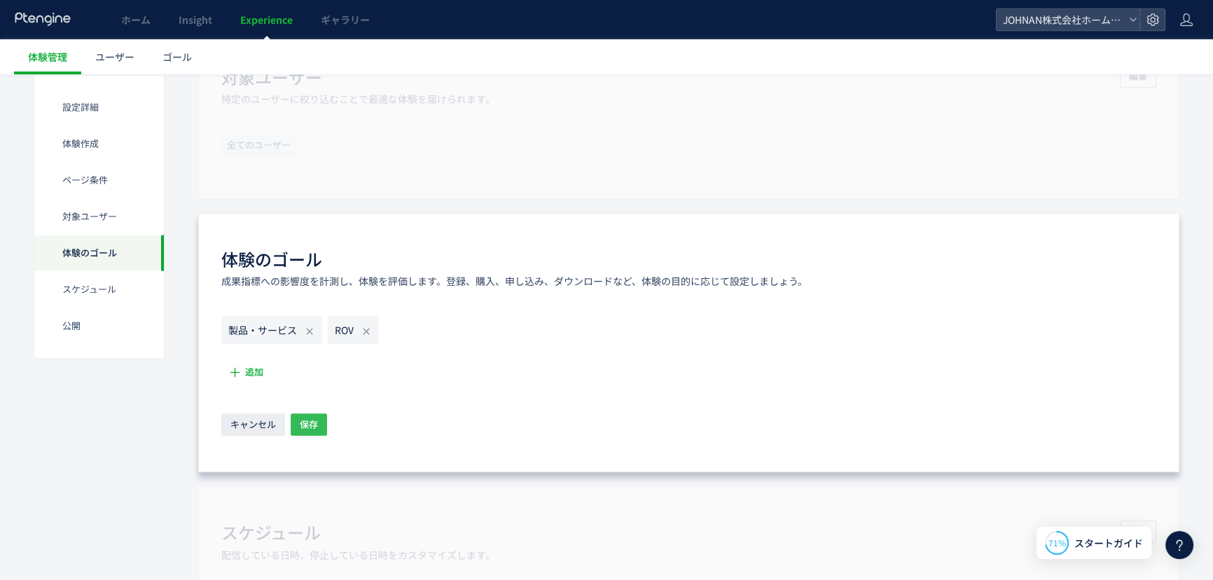
click at [306, 425] on span "保存" at bounding box center [309, 424] width 18 height 22
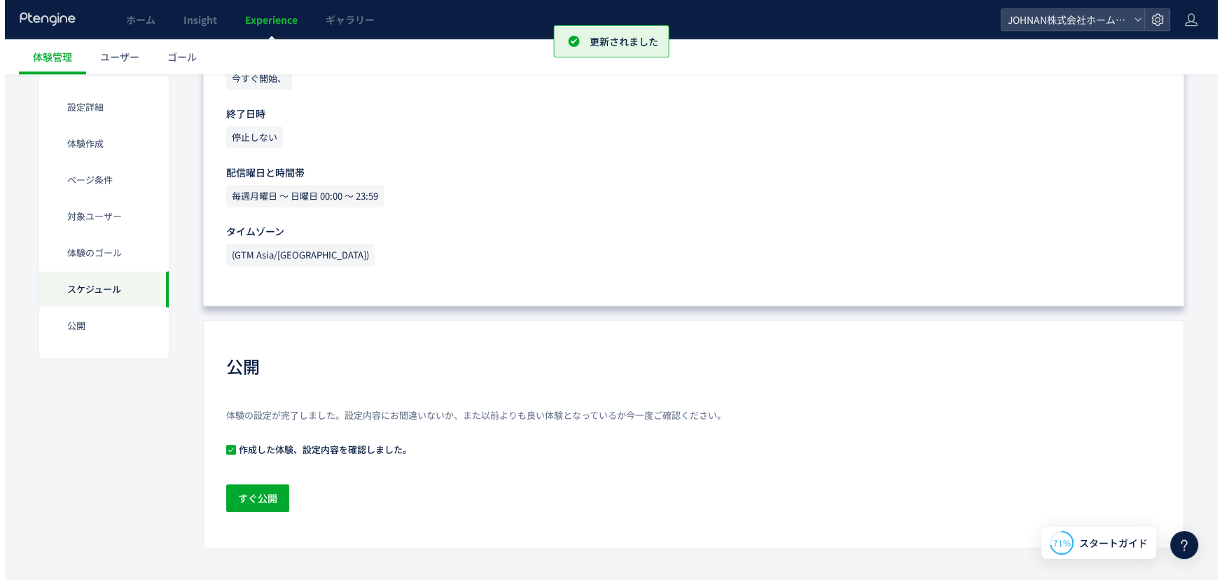
scroll to position [1289, 0]
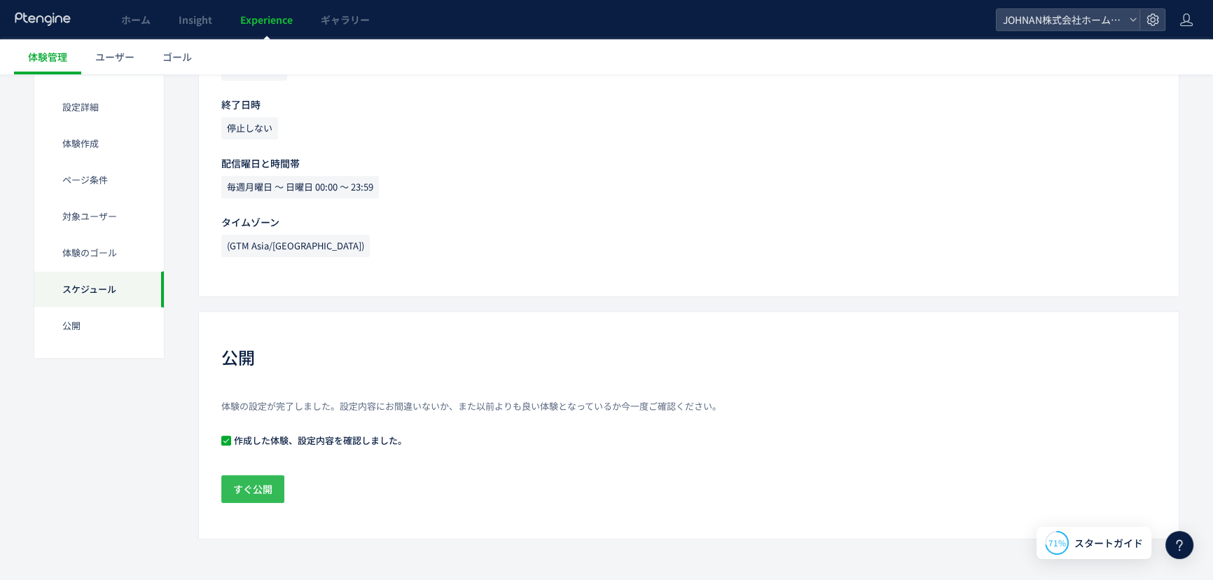
click at [259, 495] on span "すぐ公開" at bounding box center [252, 489] width 39 height 28
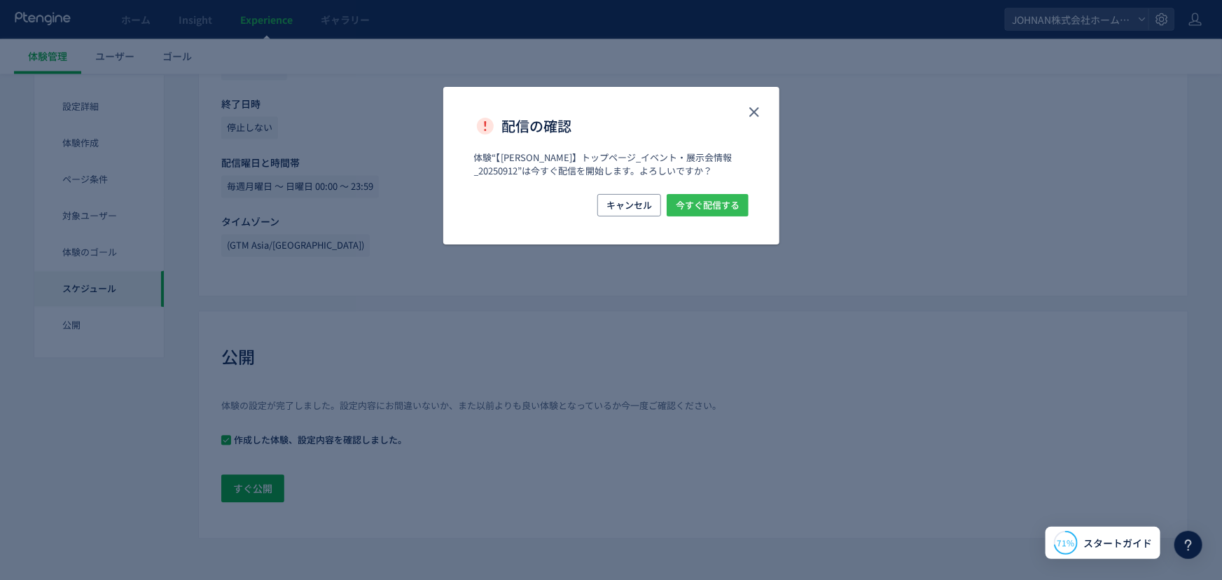
click at [717, 209] on span "今すぐ配信する" at bounding box center [708, 205] width 64 height 22
